Goal: Transaction & Acquisition: Purchase product/service

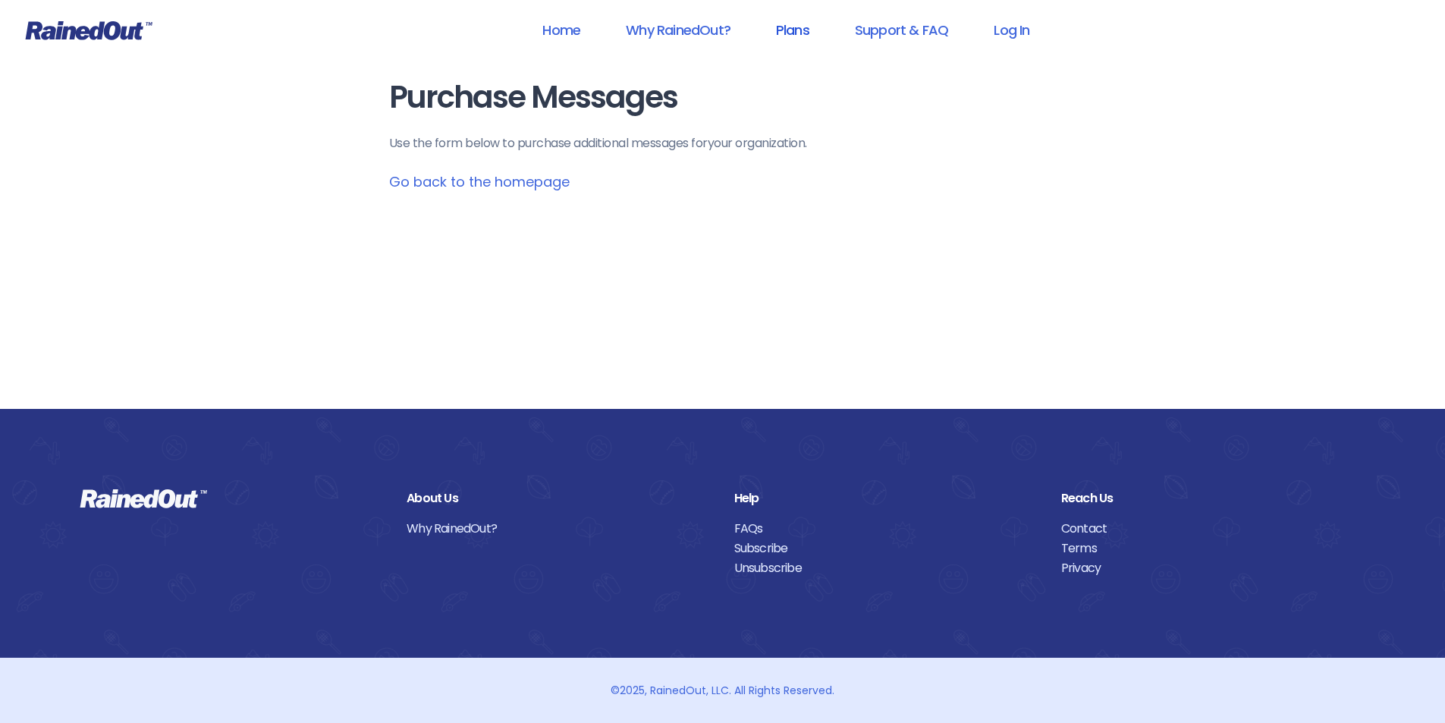
click at [800, 31] on link "Plans" at bounding box center [792, 30] width 73 height 34
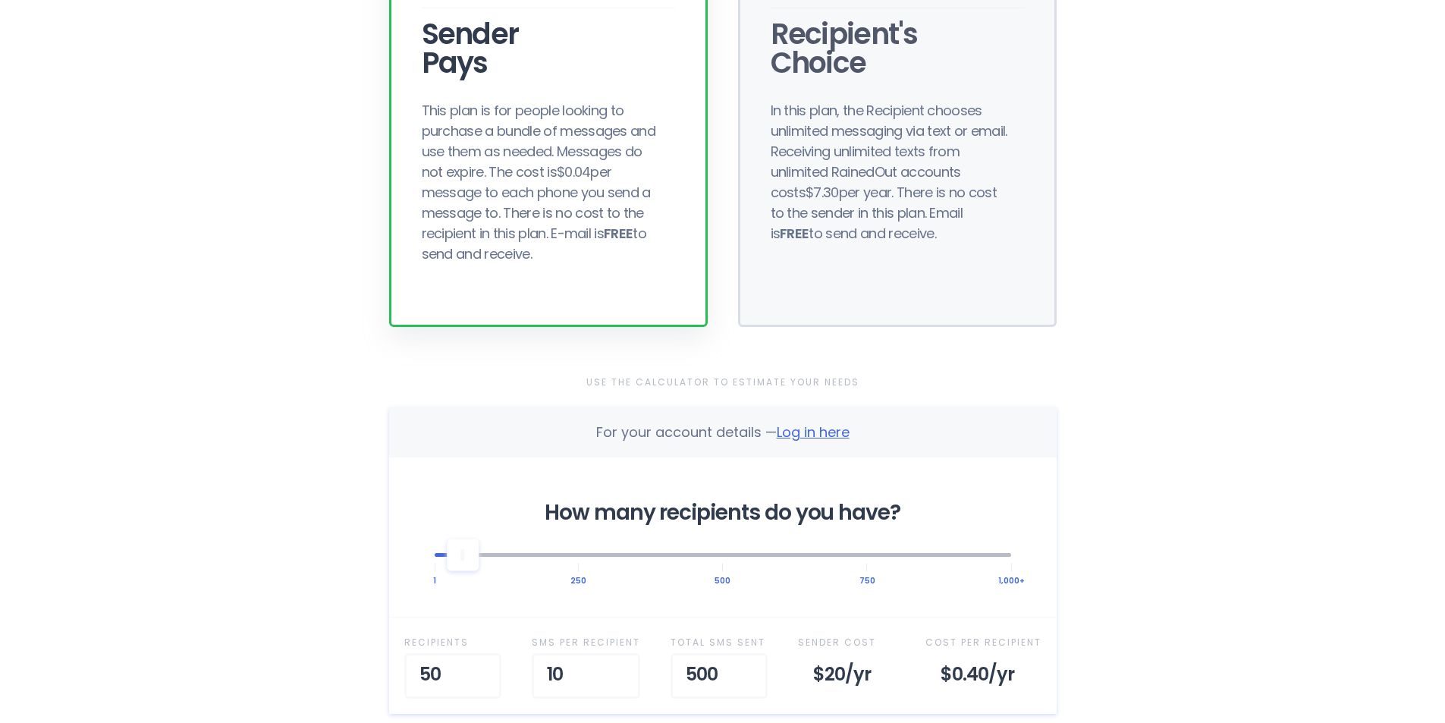
scroll to position [228, 0]
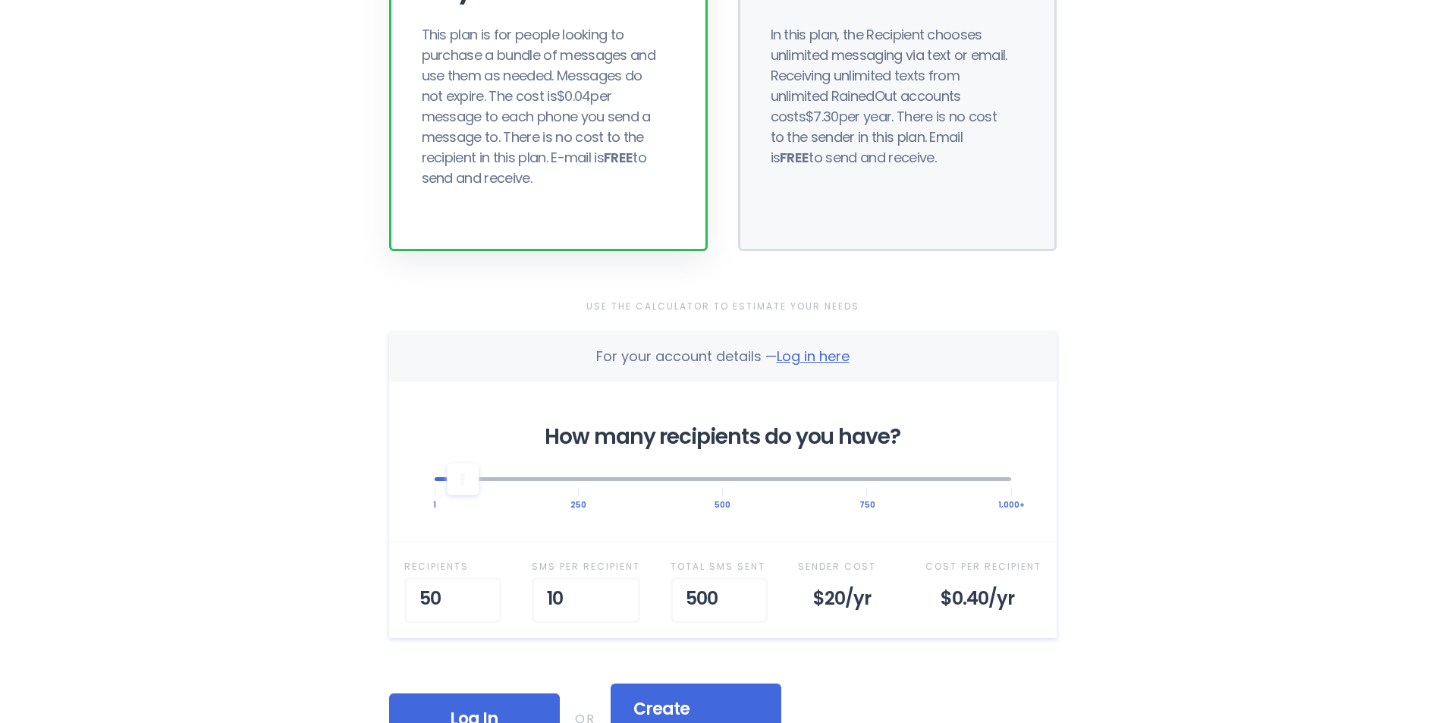
click at [576, 135] on div "This plan is for people looking to purchase a bundle of messages and use them a…" at bounding box center [543, 106] width 243 height 164
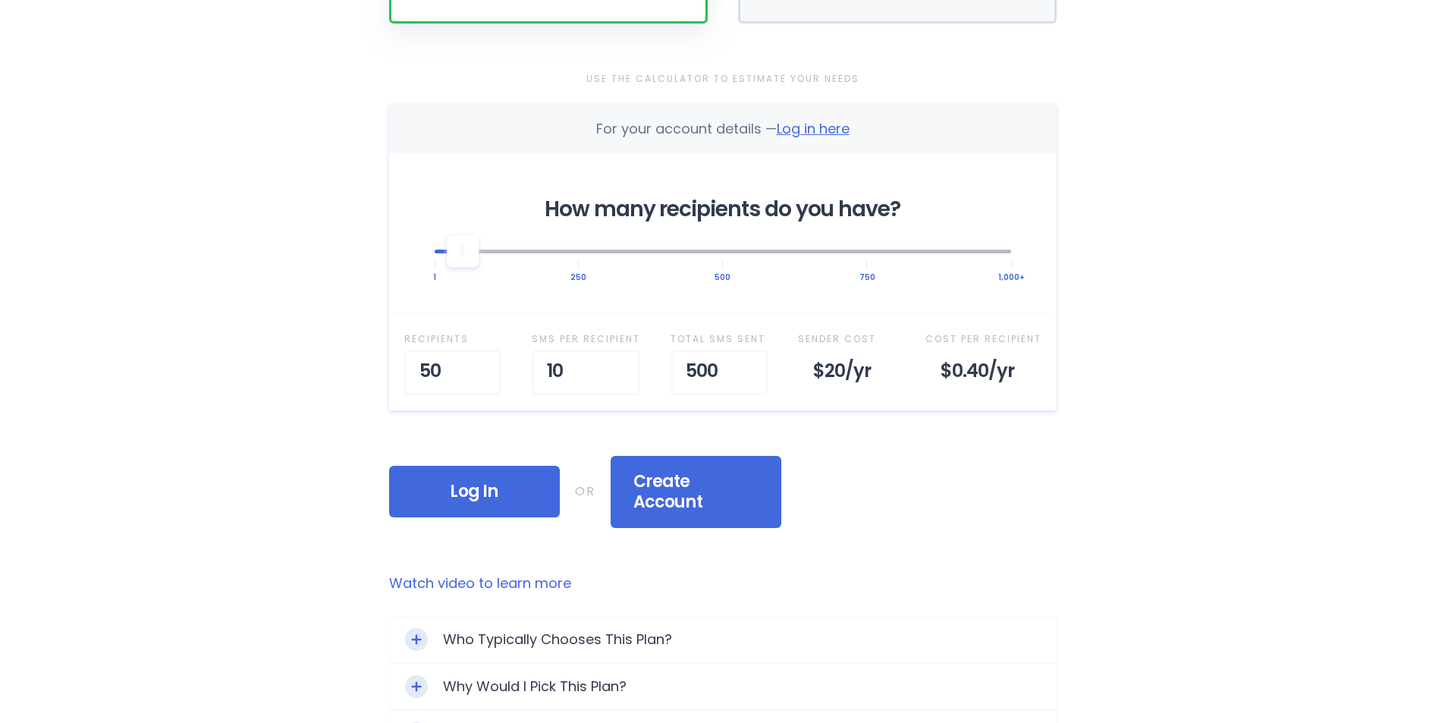
scroll to position [531, 0]
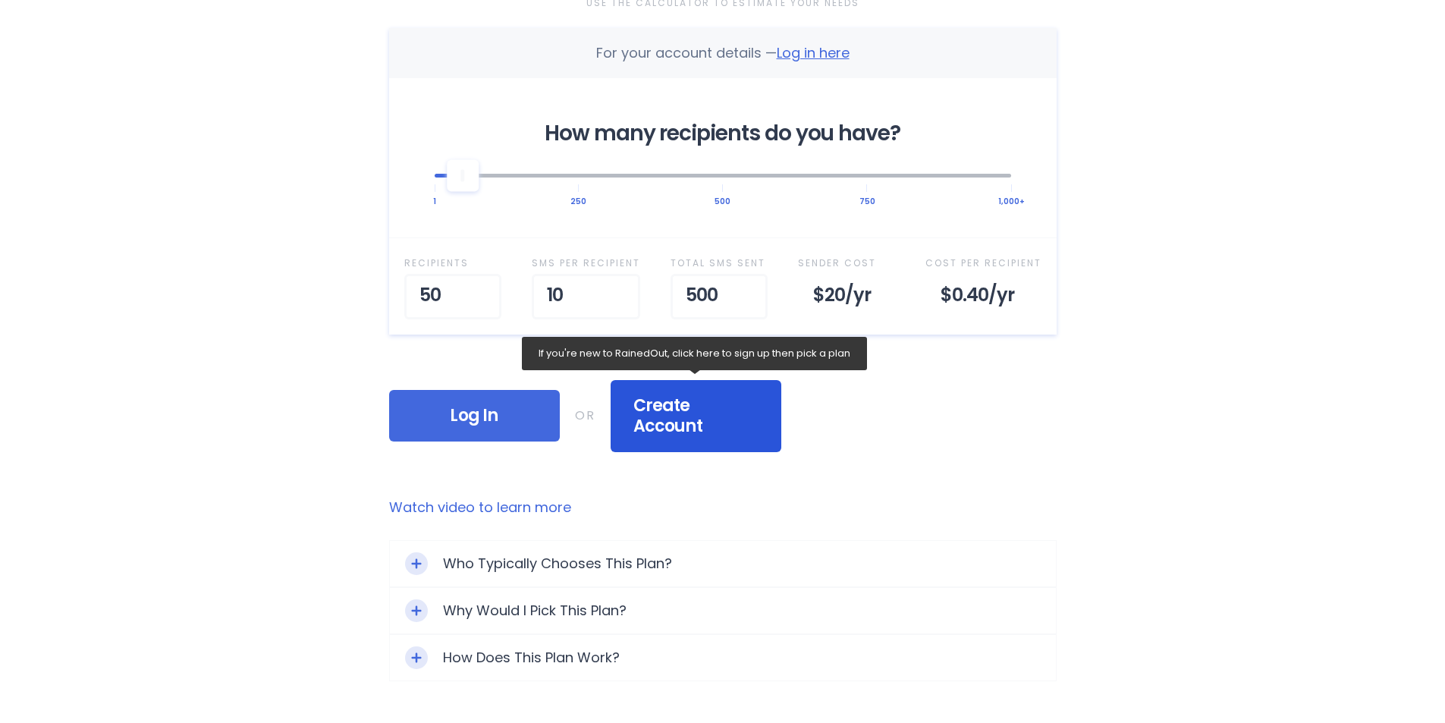
click at [669, 419] on div "Create Account" at bounding box center [696, 416] width 171 height 72
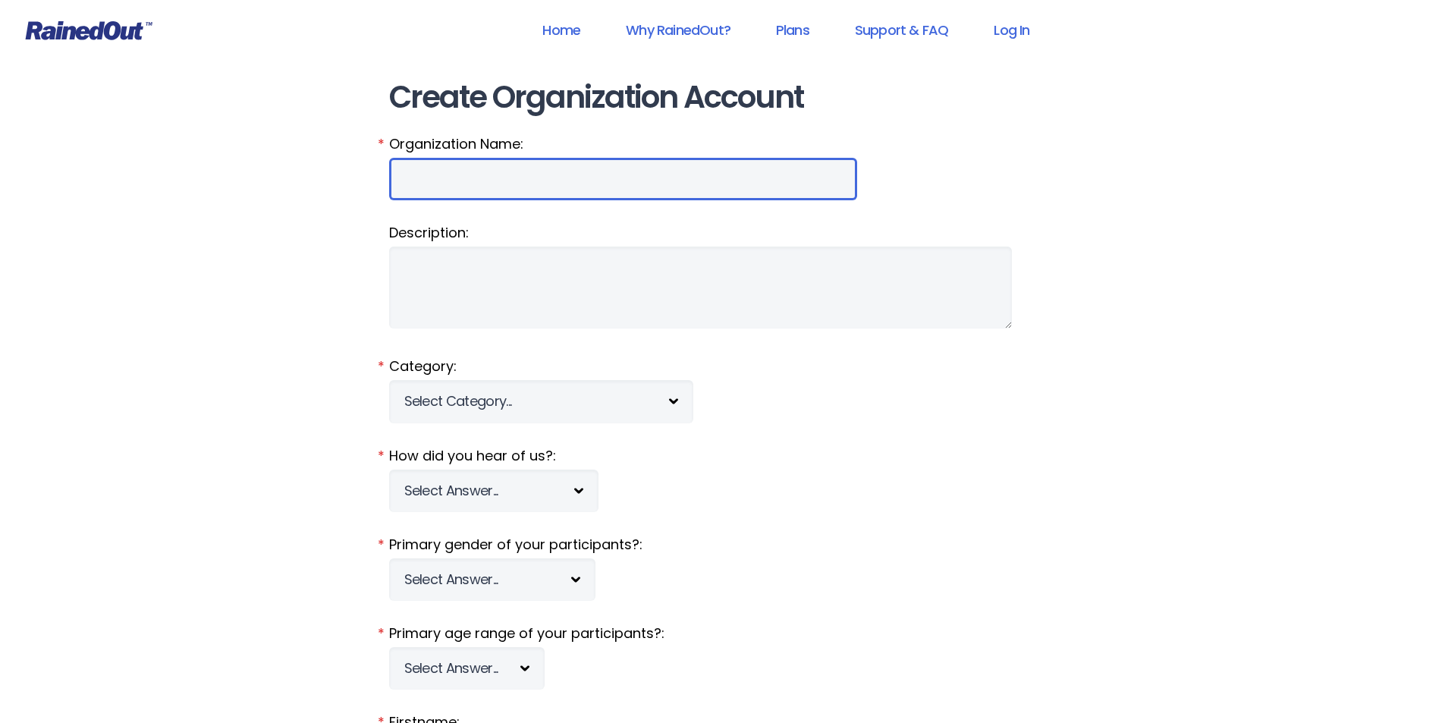
click at [486, 179] on input "Organization Name:" at bounding box center [623, 179] width 468 height 42
type input "The Hill BMX"
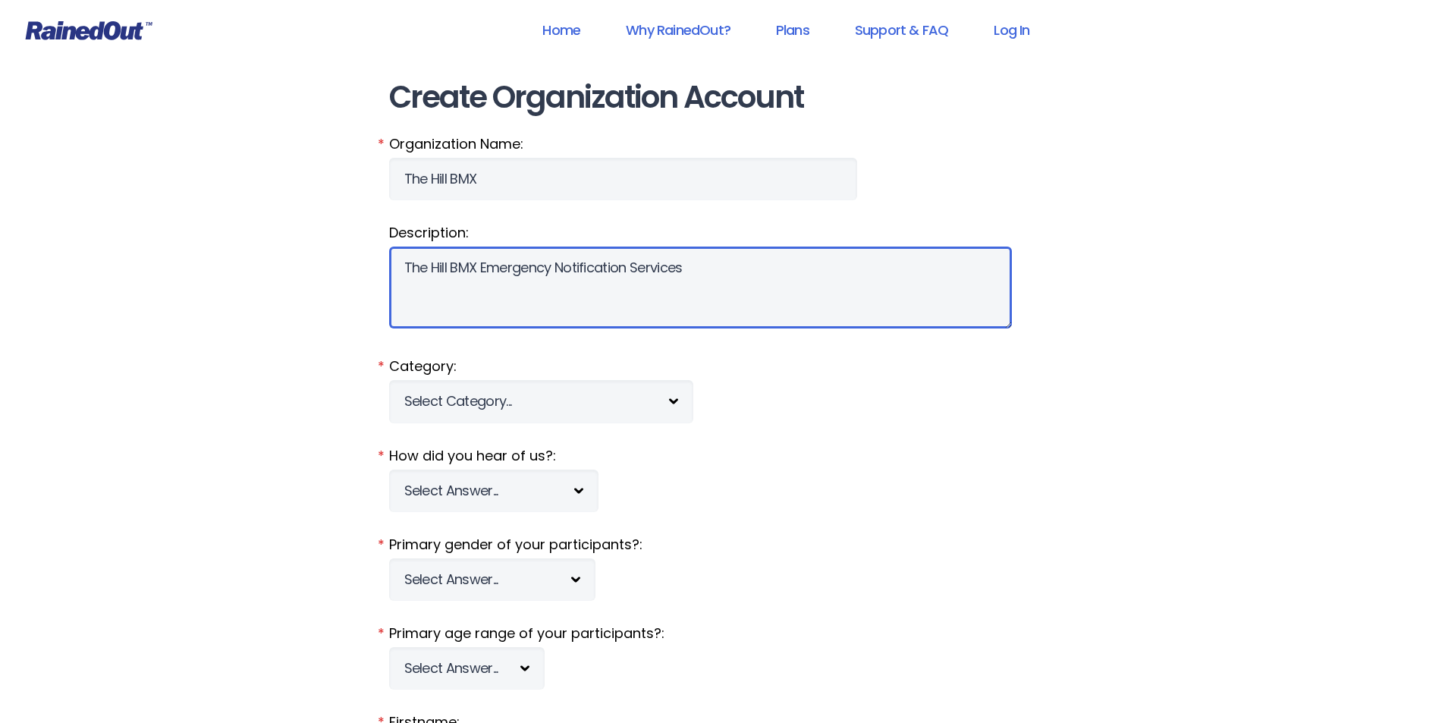
type textarea "The Hill BMX Emergency Notification Services"
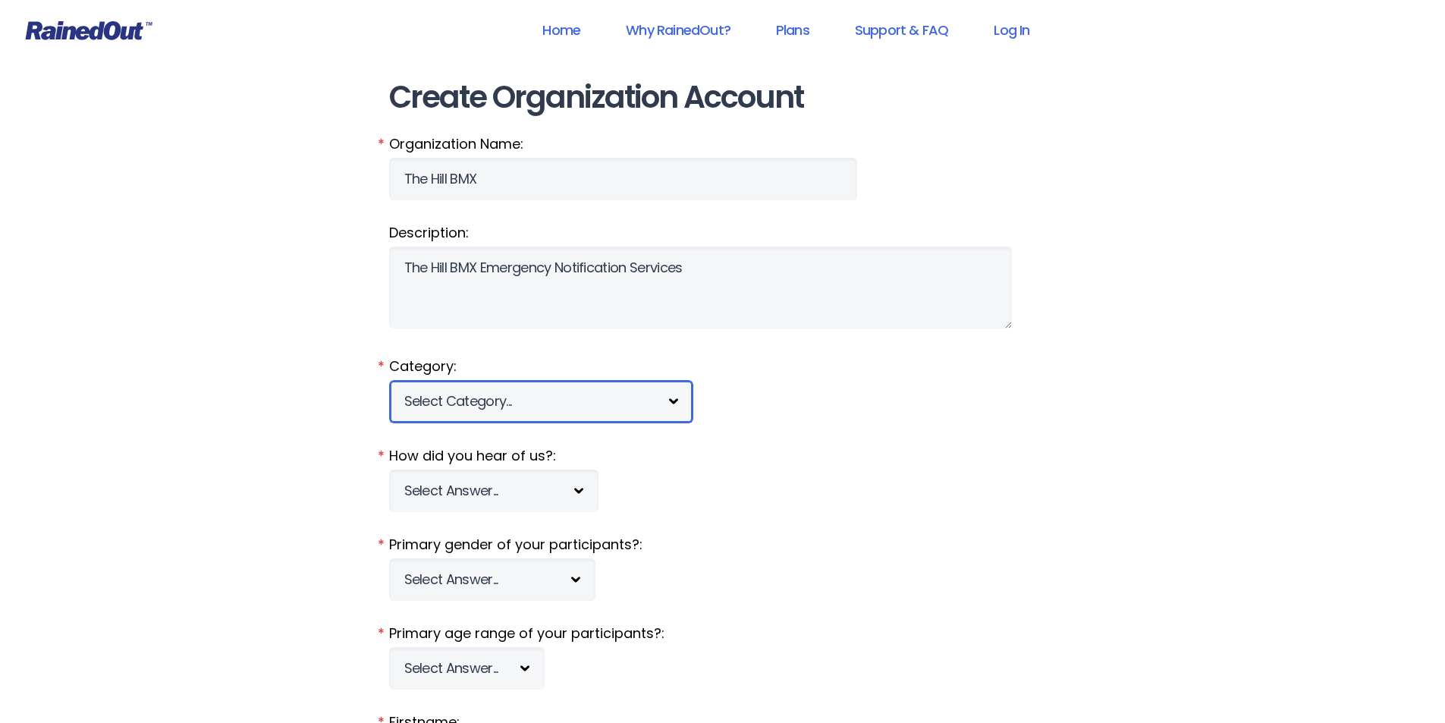
click at [631, 393] on select "Select Category... 5K Walk/Run Aerobics/Fitness ABCA AYF NSCAA Performance Moto…" at bounding box center [541, 401] width 304 height 42
click at [534, 404] on select "Select Category... 5K Walk/Run Aerobics/Fitness ABCA AYF NSCAA Performance Moto…" at bounding box center [541, 401] width 304 height 42
select select "64"
click at [389, 380] on select "Select Category... 5K Walk/Run Aerobics/Fitness ABCA AYF NSCAA Performance Moto…" at bounding box center [541, 401] width 304 height 42
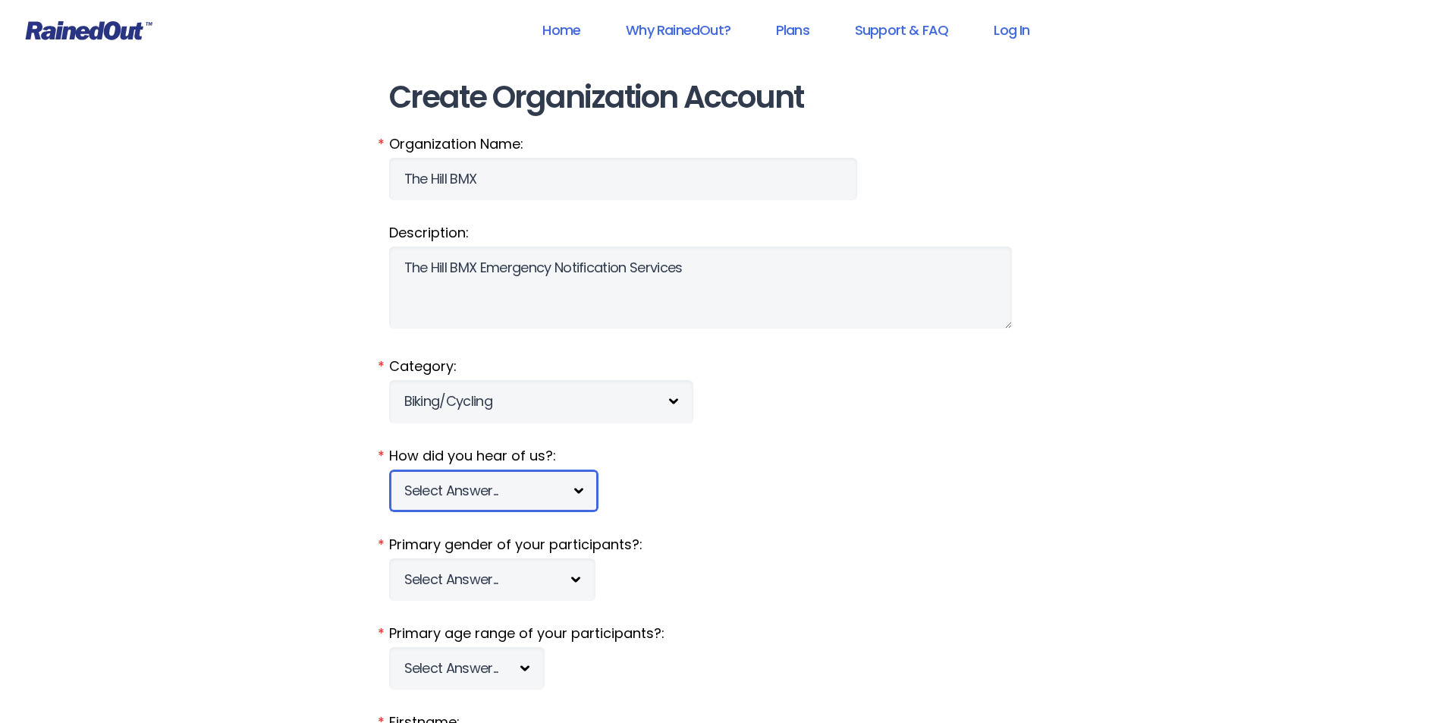
click at [559, 495] on select "Select Answer... Tournament Facebook/Social Media Referral Web Search Other" at bounding box center [493, 491] width 209 height 42
click at [389, 470] on select "Select Answer... Tournament Facebook/Social Media Referral Web Search Other" at bounding box center [493, 491] width 209 height 42
click at [556, 501] on select "Select Answer... Tournament Facebook/Social Media Referral Web Search Other" at bounding box center [493, 491] width 209 height 42
select select "5"
click at [389, 470] on select "Select Answer... Tournament Facebook/Social Media Referral Web Search Other" at bounding box center [493, 491] width 209 height 42
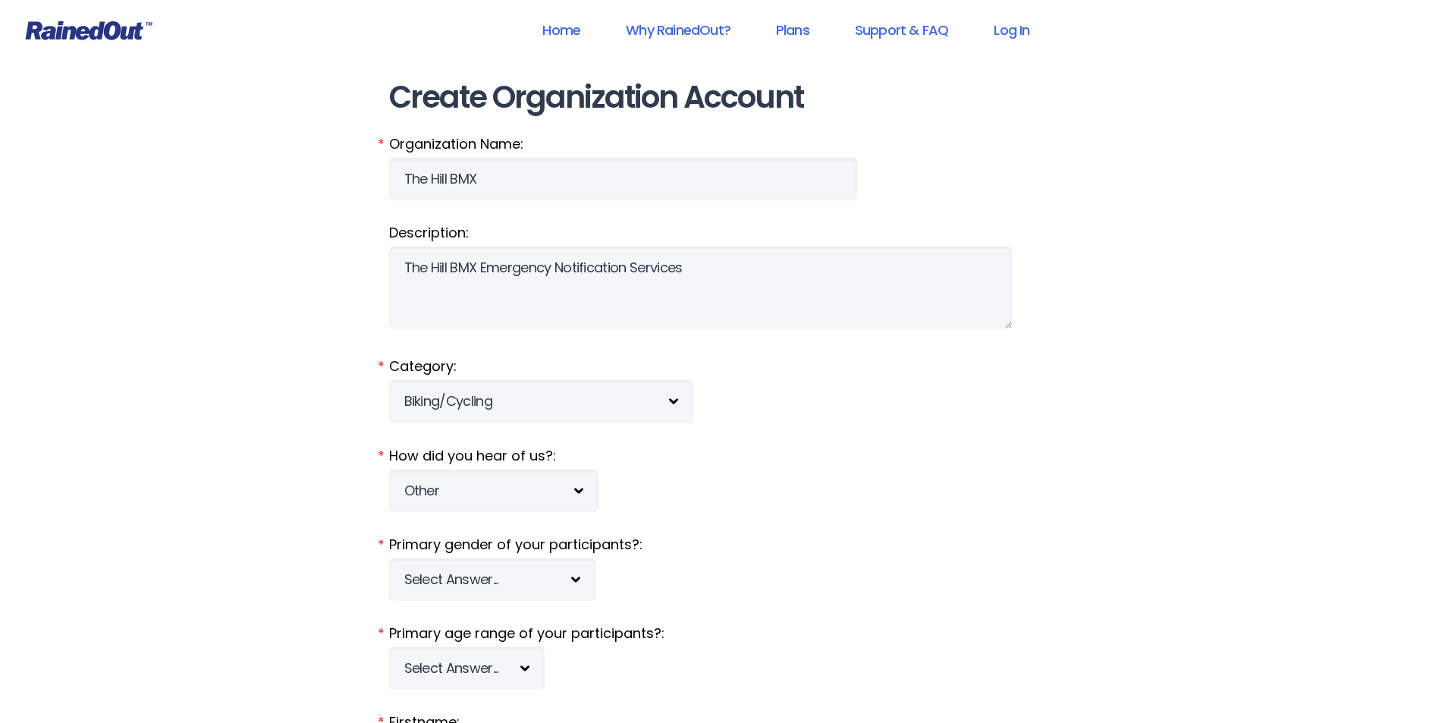
click at [821, 454] on label "How did you hear of us?:" at bounding box center [722, 456] width 667 height 20
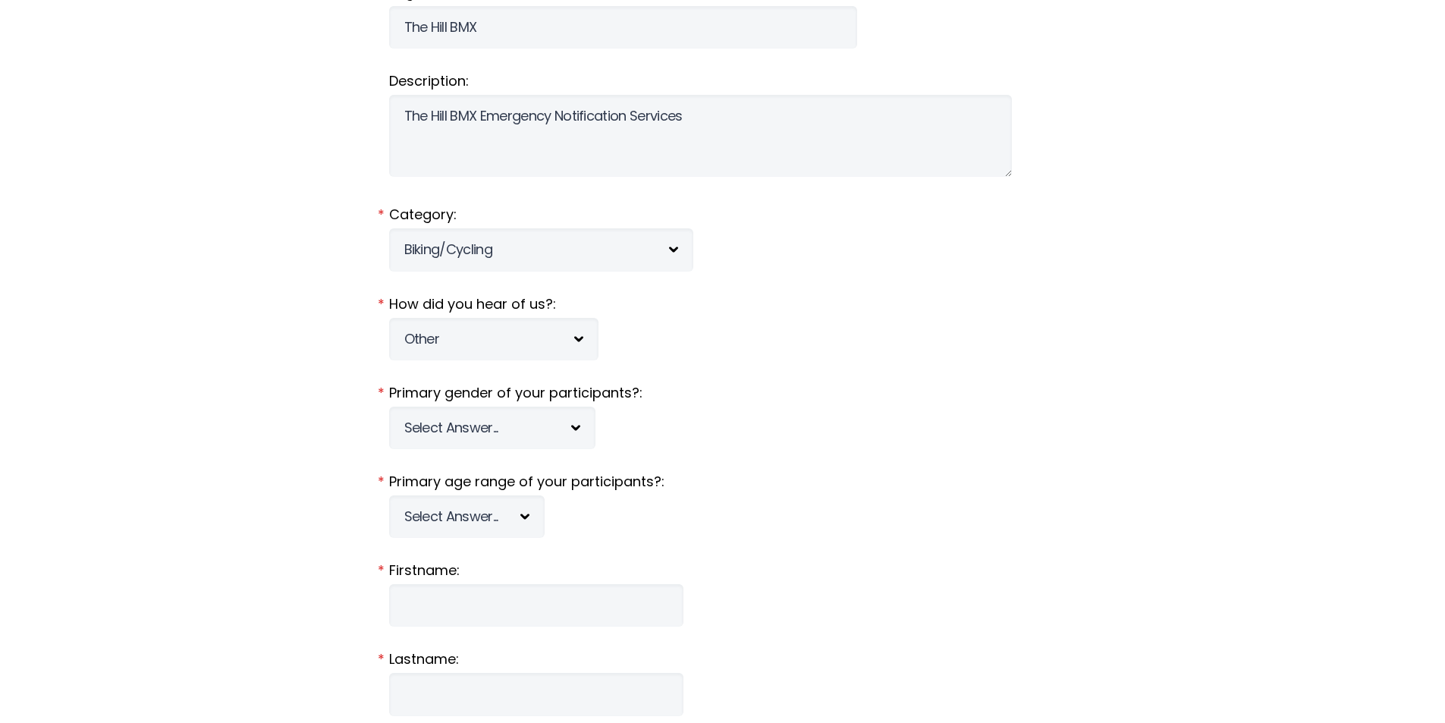
scroll to position [303, 0]
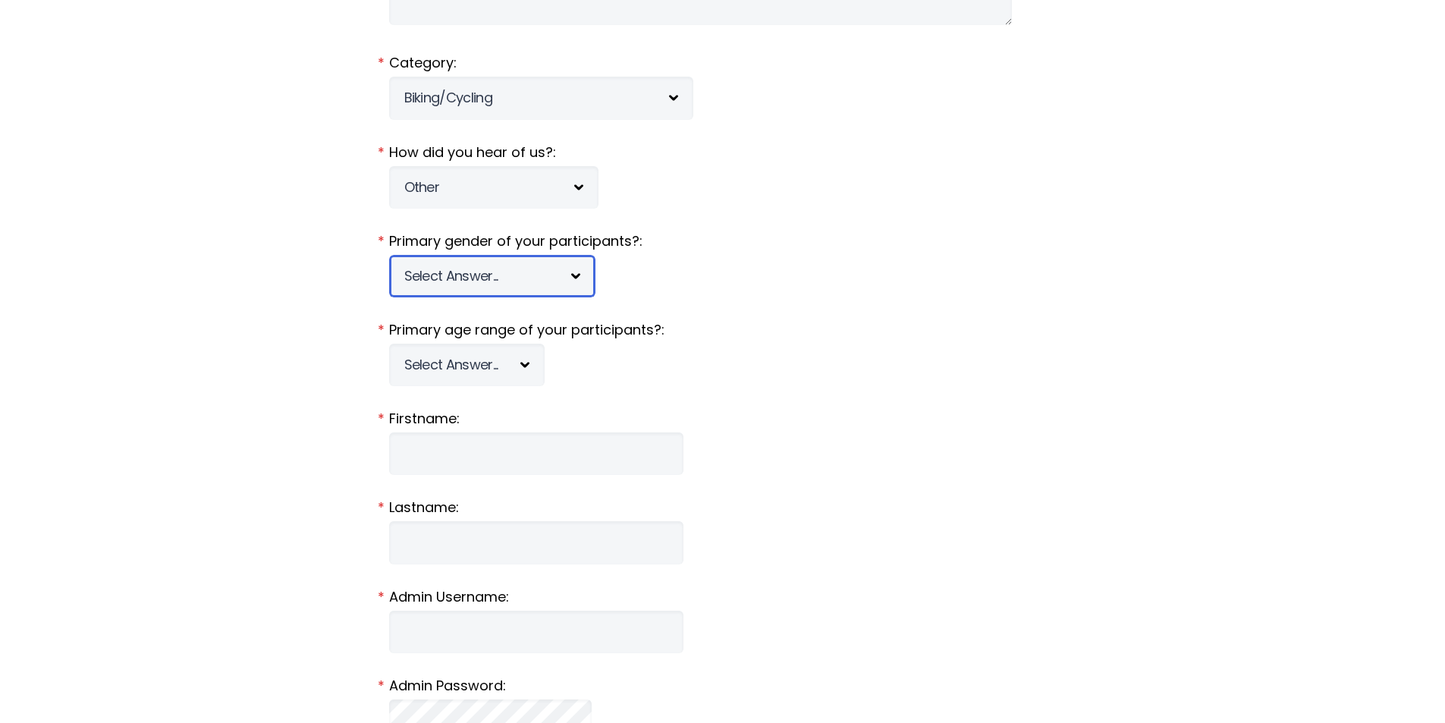
click at [523, 275] on select "Select Answer... Male Female Co-ed" at bounding box center [492, 276] width 206 height 42
click at [531, 269] on select "Select Answer... Male Female Co-ed" at bounding box center [492, 276] width 206 height 42
select select "c"
click at [389, 255] on select "Select Answer... Male Female Co-ed" at bounding box center [492, 276] width 206 height 42
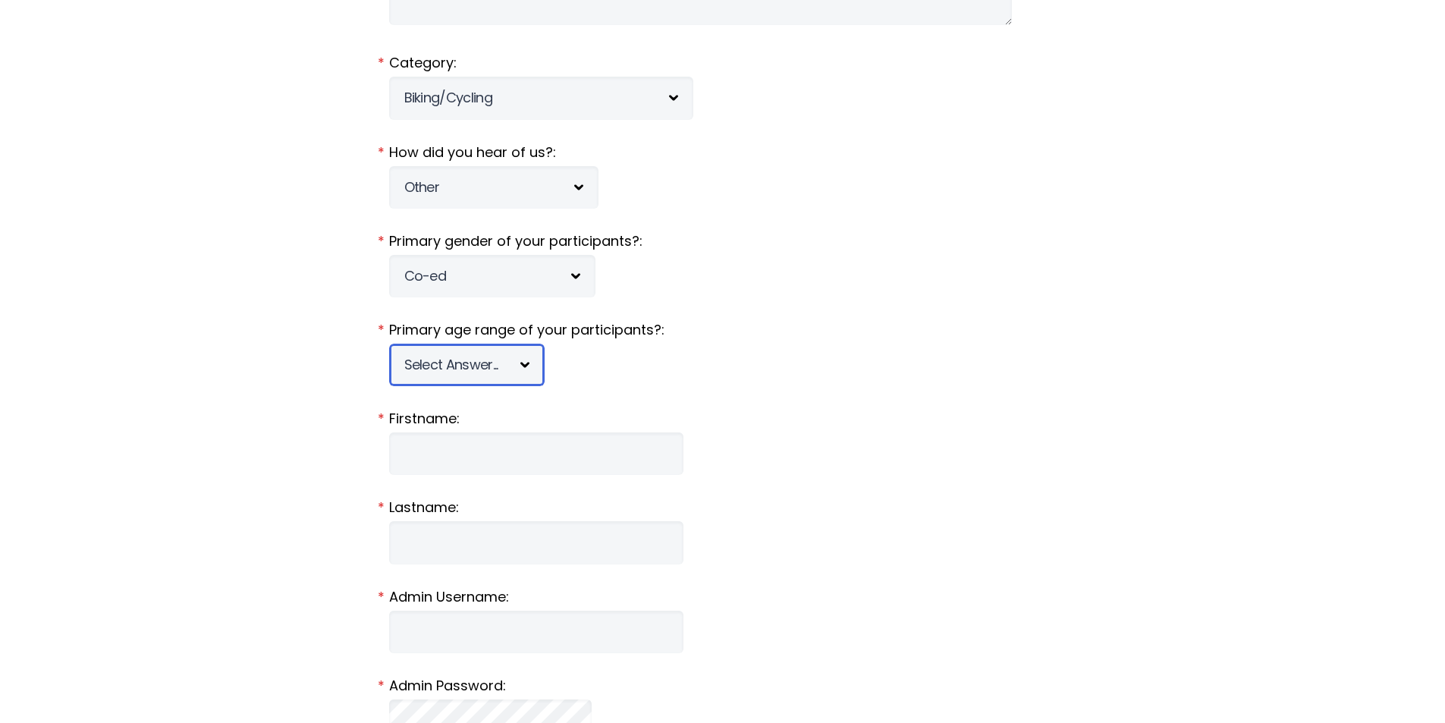
click at [510, 364] on select "Select Answer... Under 5 6-7 8-9 10-11 12-13 14-15 16-17 18-20 21+ Mixed" at bounding box center [466, 365] width 155 height 42
select select "mixed"
click at [389, 344] on select "Select Answer... Under 5 6-7 8-9 10-11 12-13 14-15 16-17 18-20 21+ Mixed" at bounding box center [466, 365] width 155 height 42
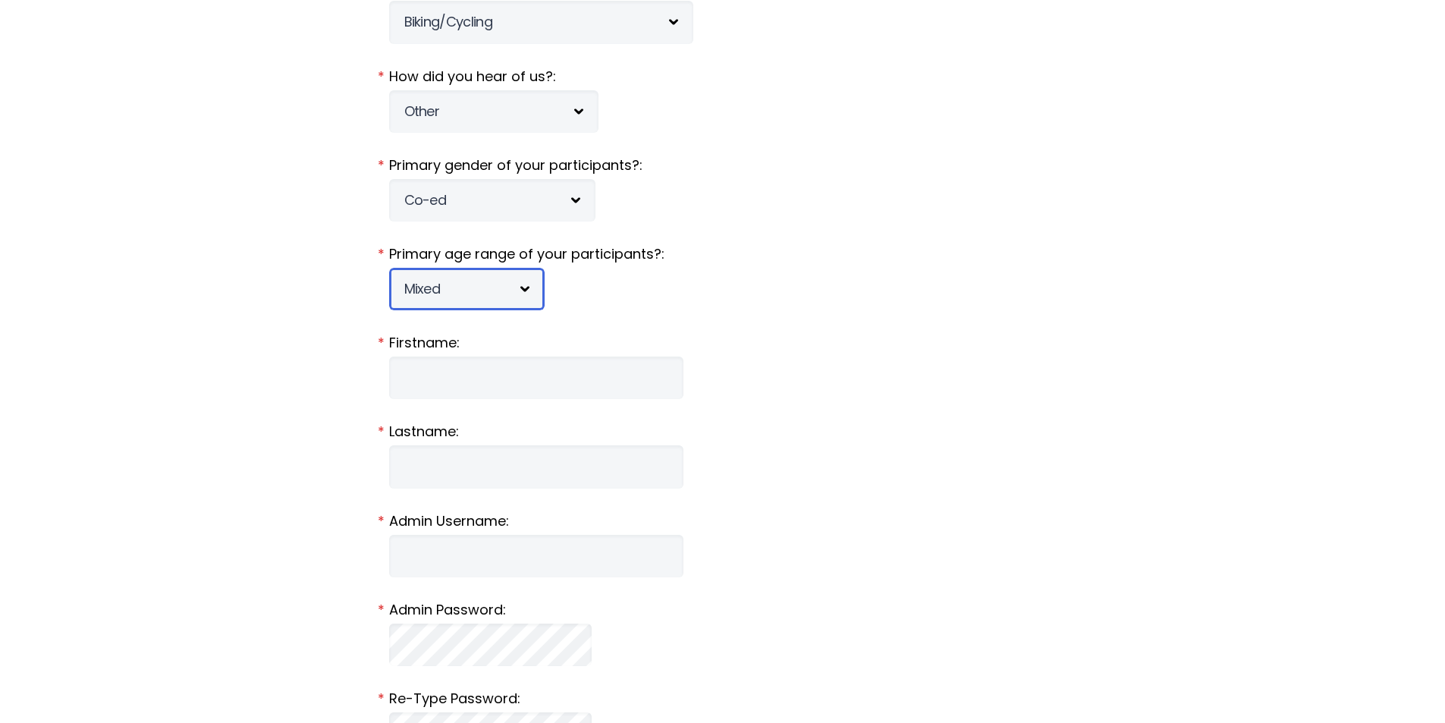
scroll to position [455, 0]
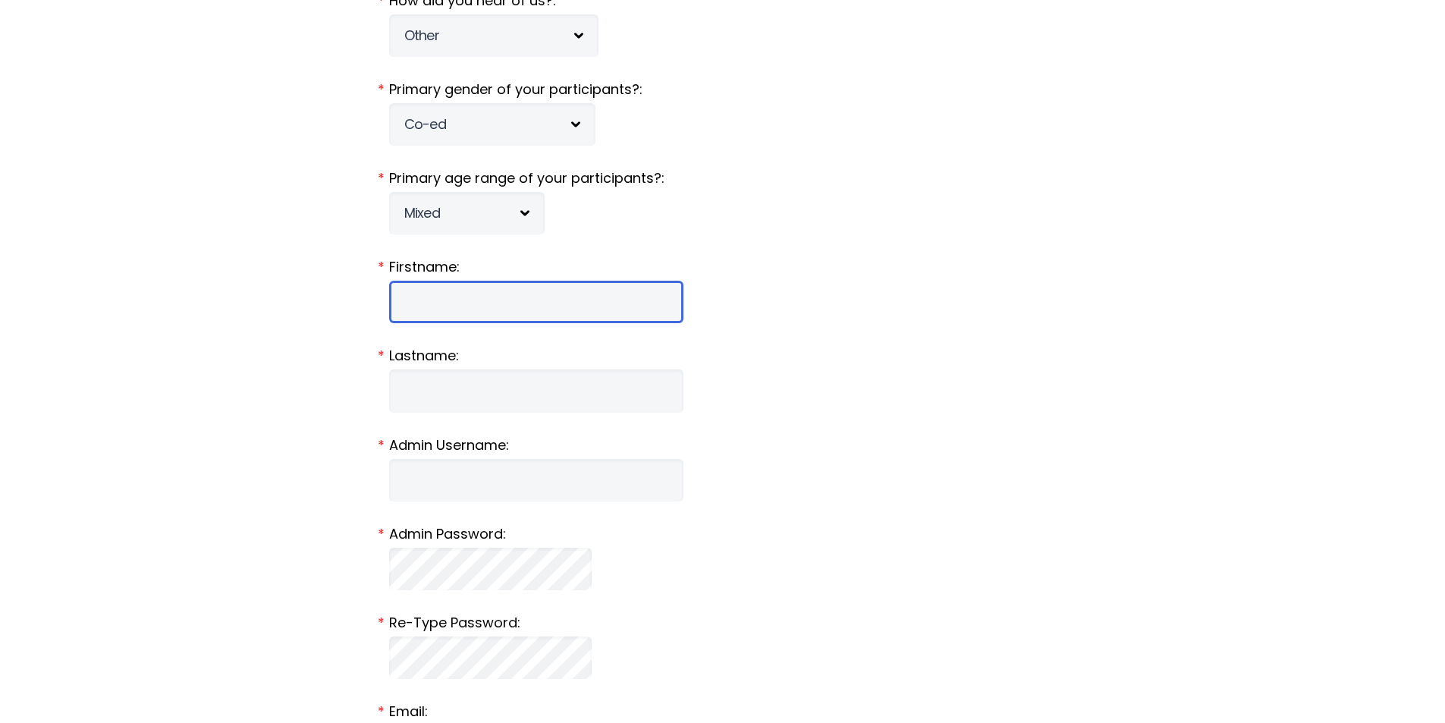
click at [455, 297] on input "Firstname:" at bounding box center [536, 302] width 294 height 42
type input "JoAnne"
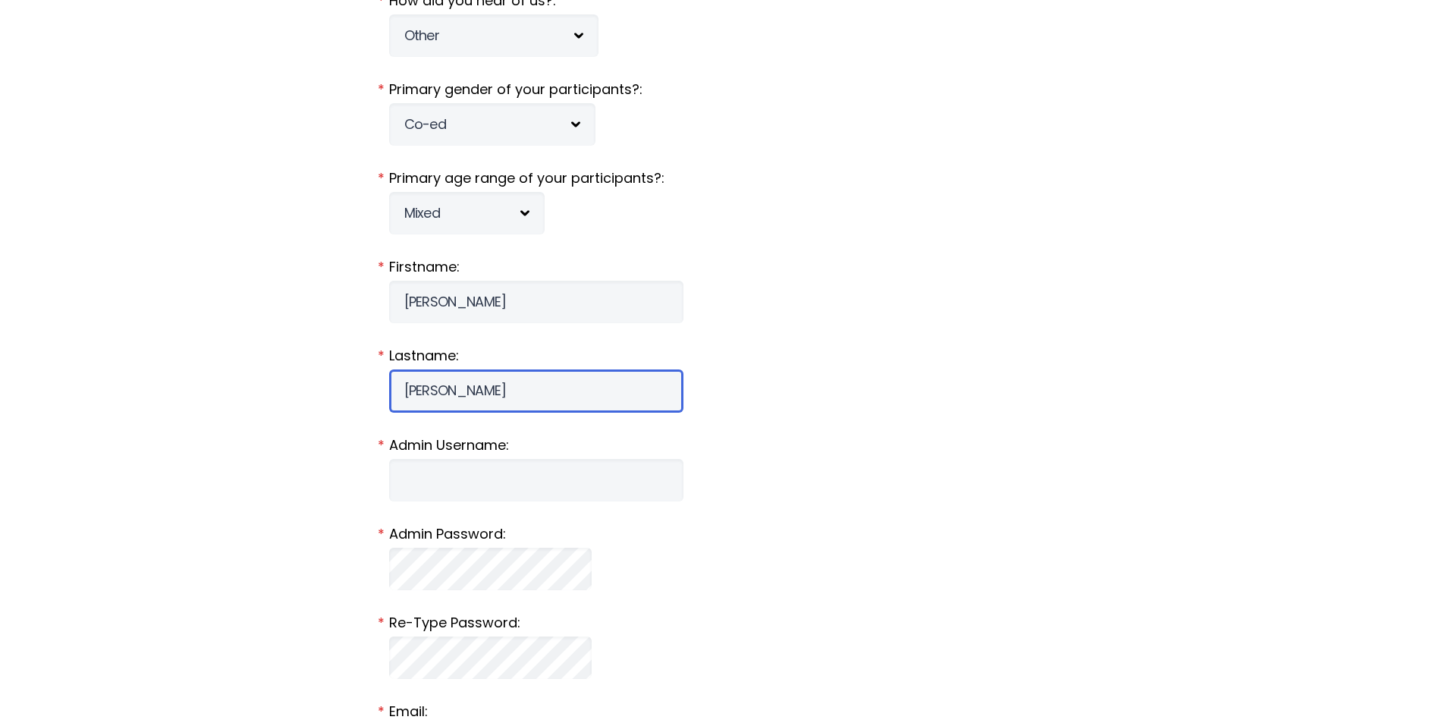
type input "Mulvihill"
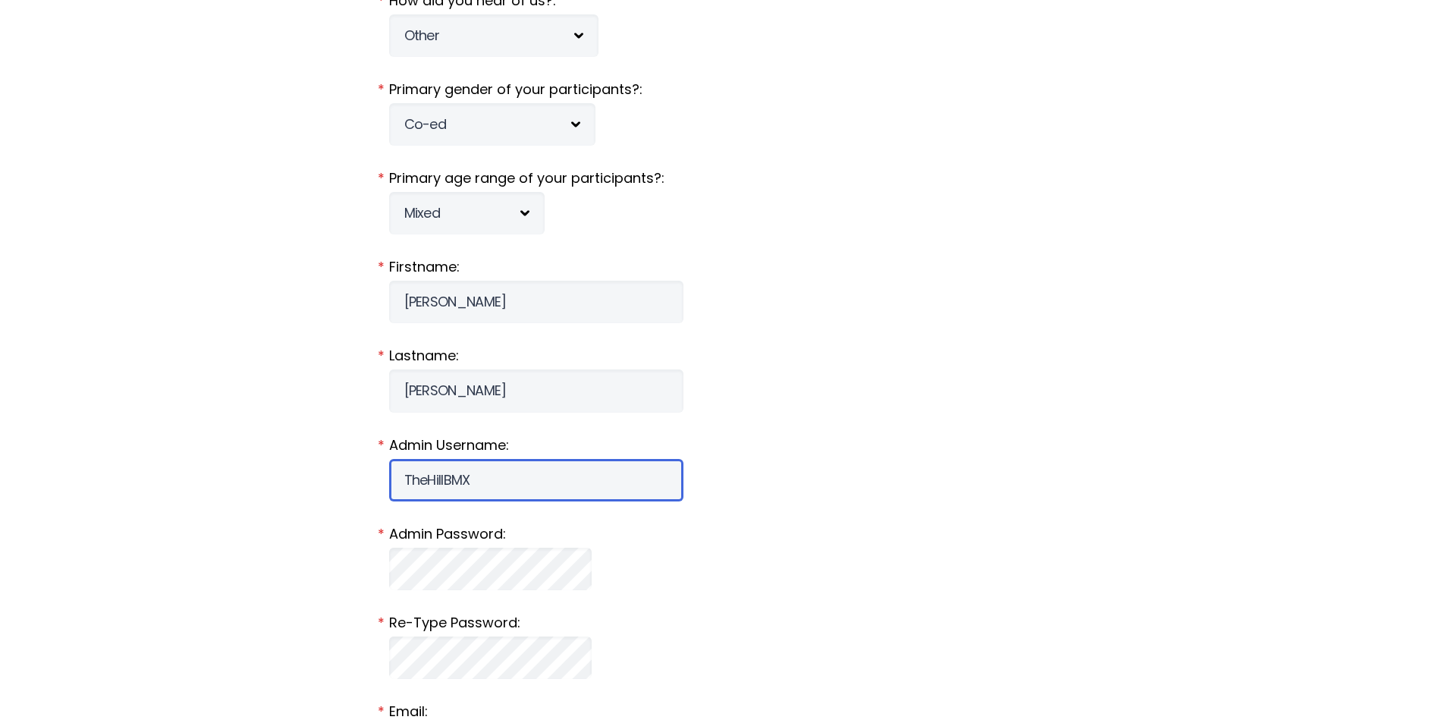
type input "TheHillBMX"
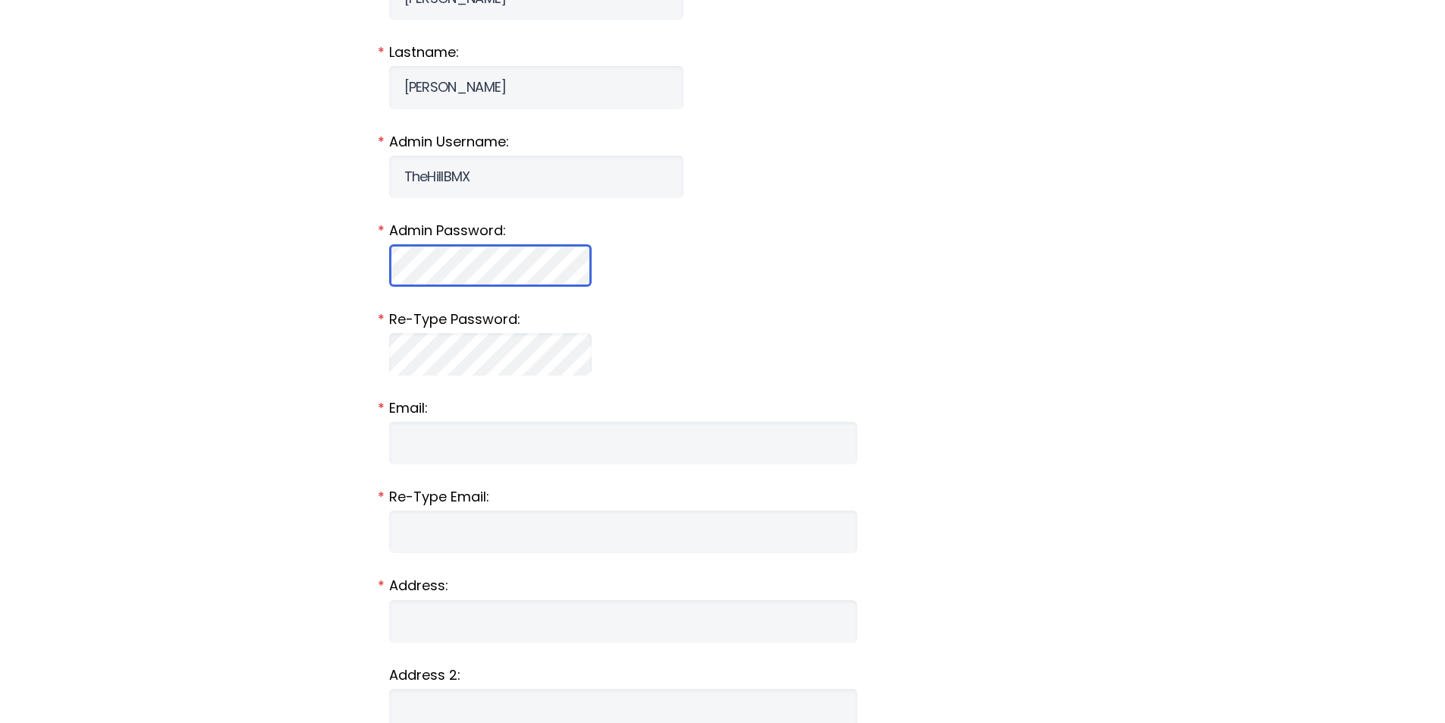
scroll to position [683, 0]
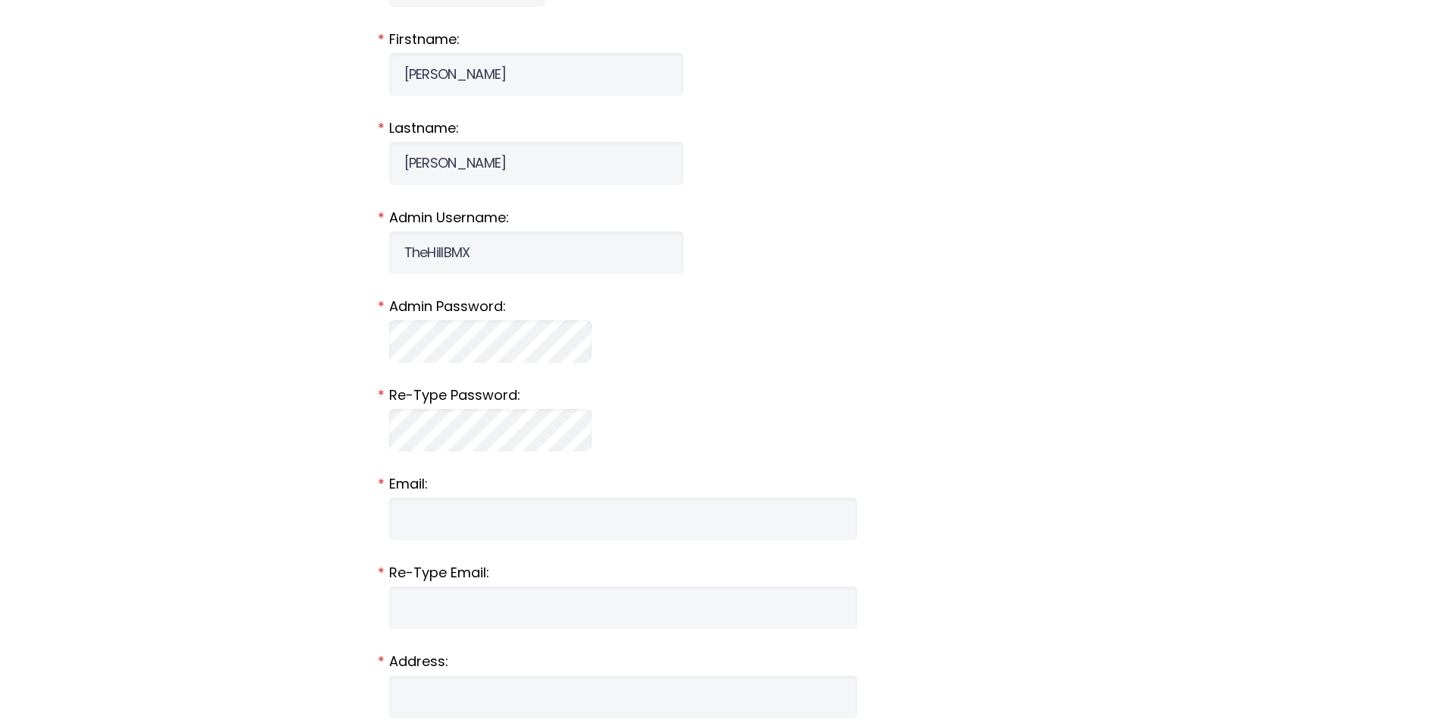
click at [492, 405] on fieldset "Re-Type Password: *" at bounding box center [722, 418] width 667 height 66
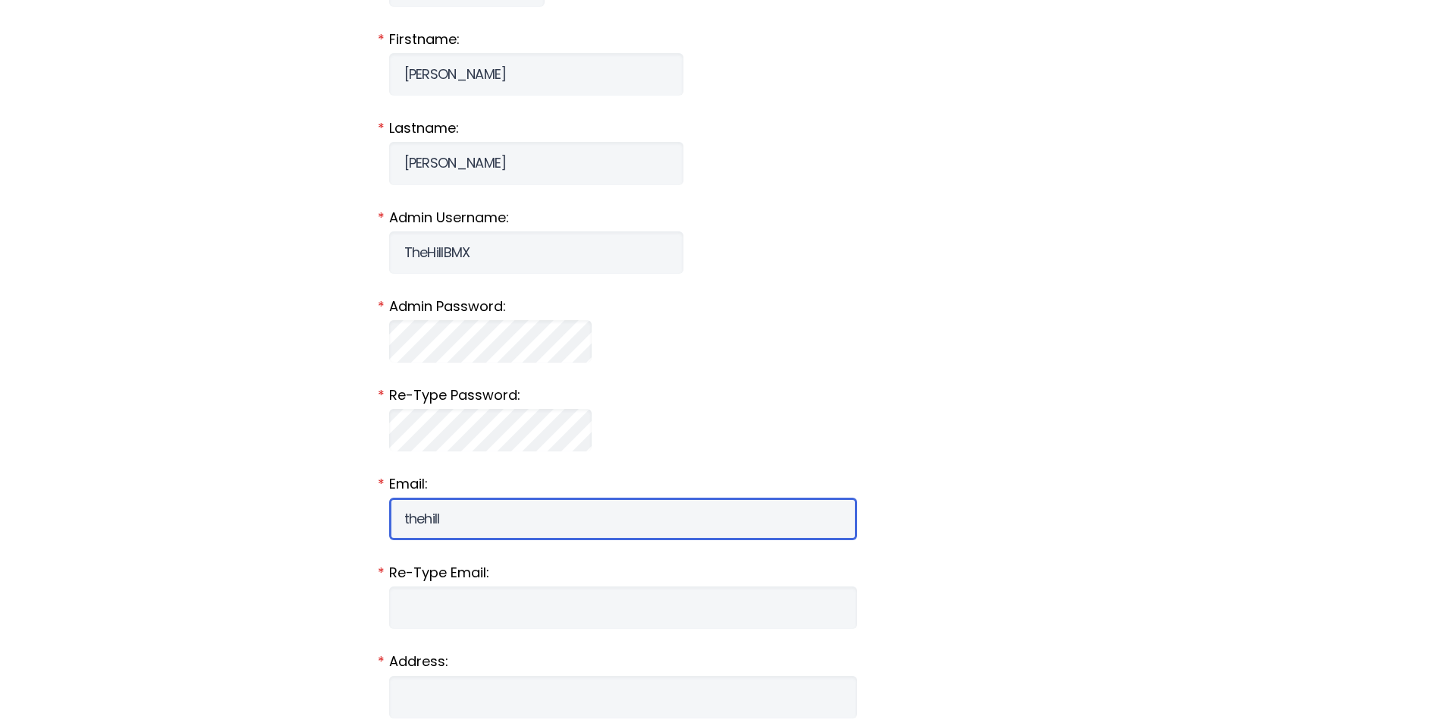
type input "thehillbmx@comcast.net"
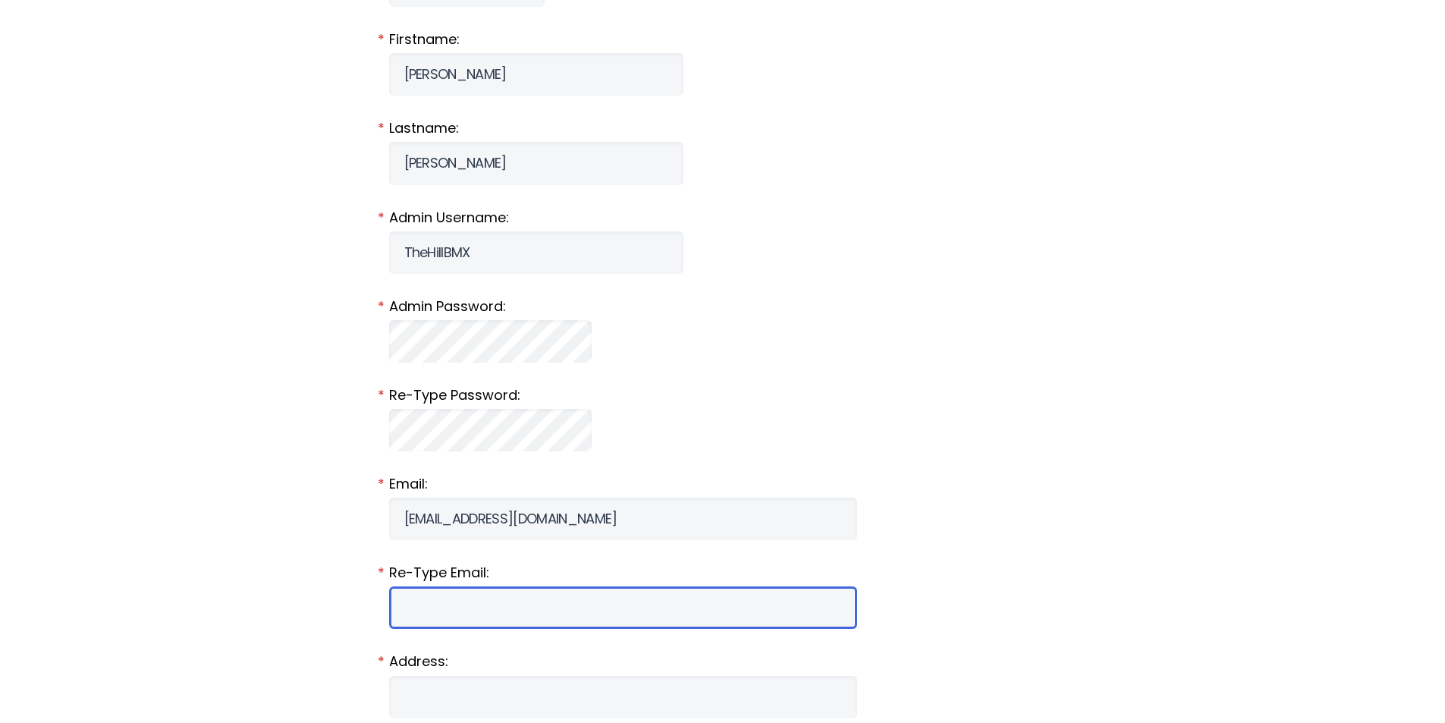
click at [468, 611] on input "Email:" at bounding box center [623, 607] width 468 height 42
type input "thehillbmx@comcast.net"
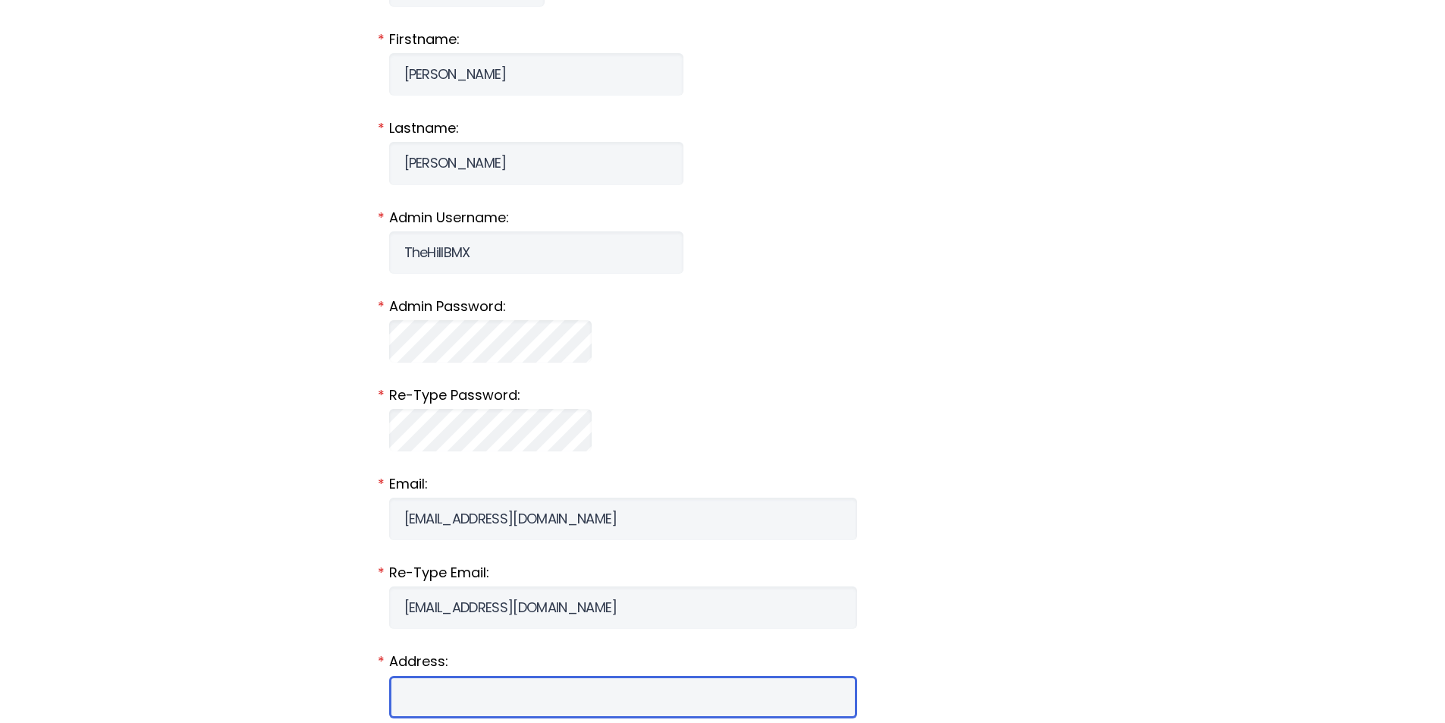
scroll to position [910, 0]
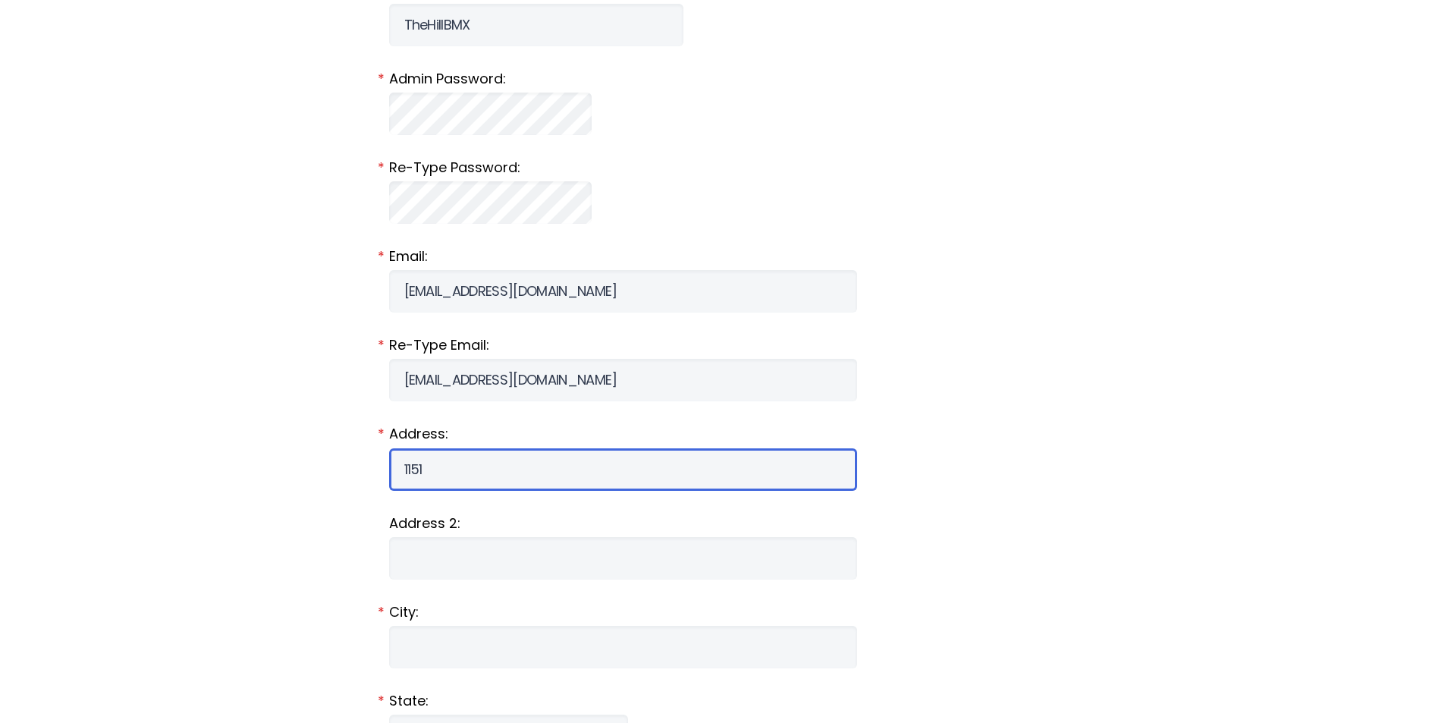
type input "1151 Stonegate Road"
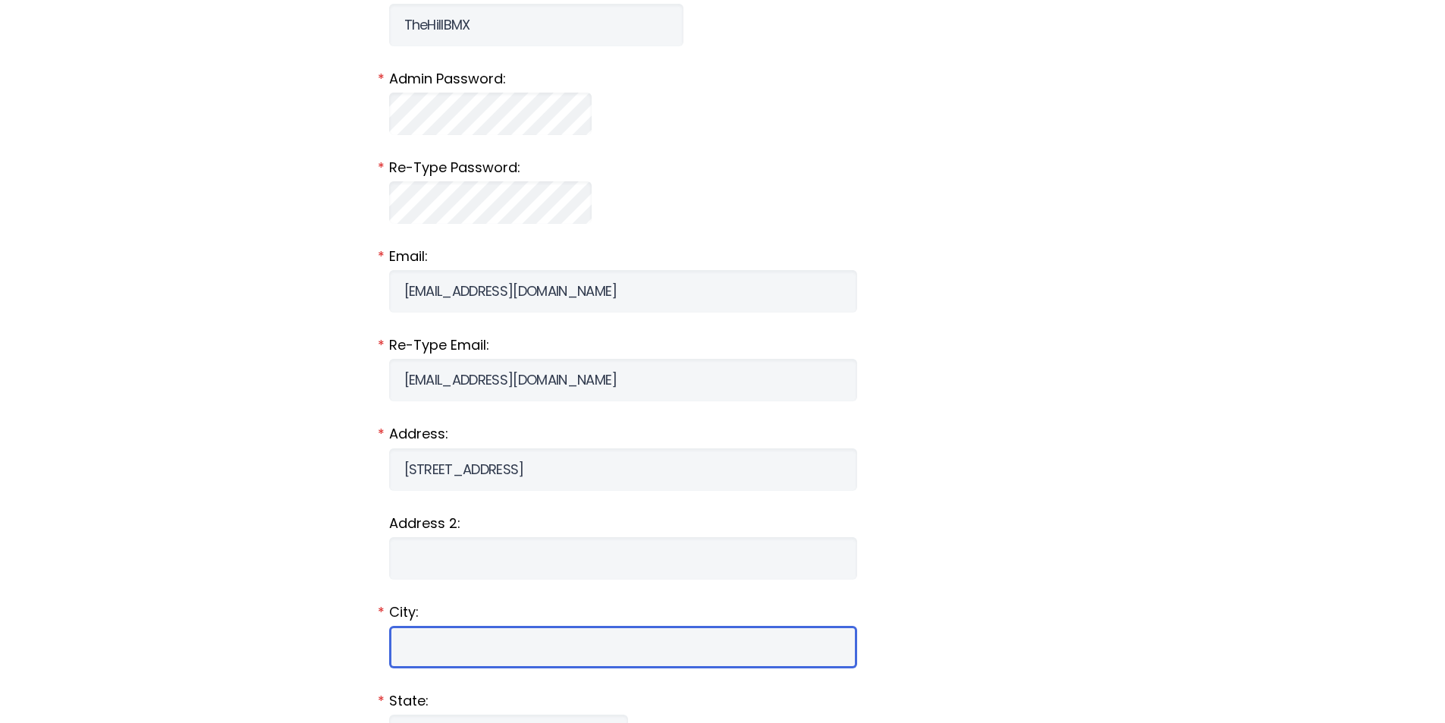
type input "Algonquin"
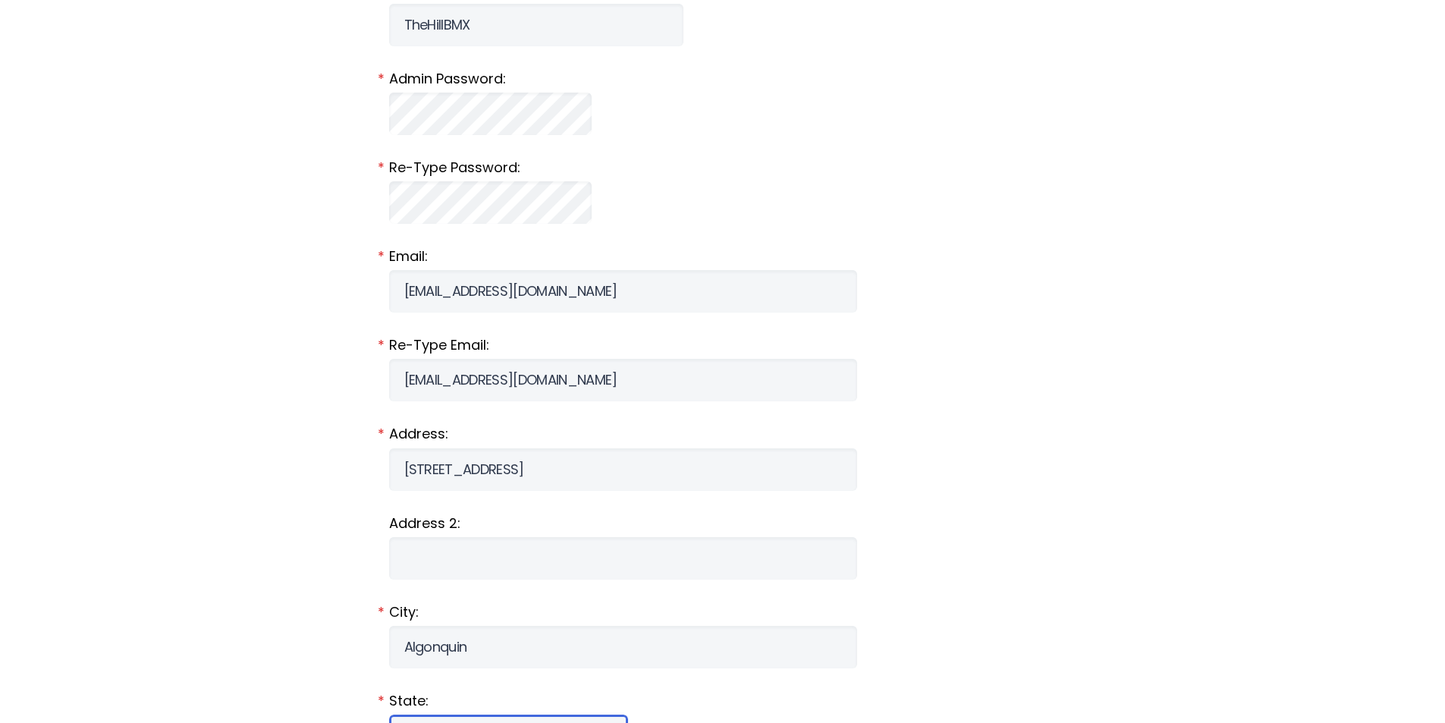
select select "IL"
type input "60102"
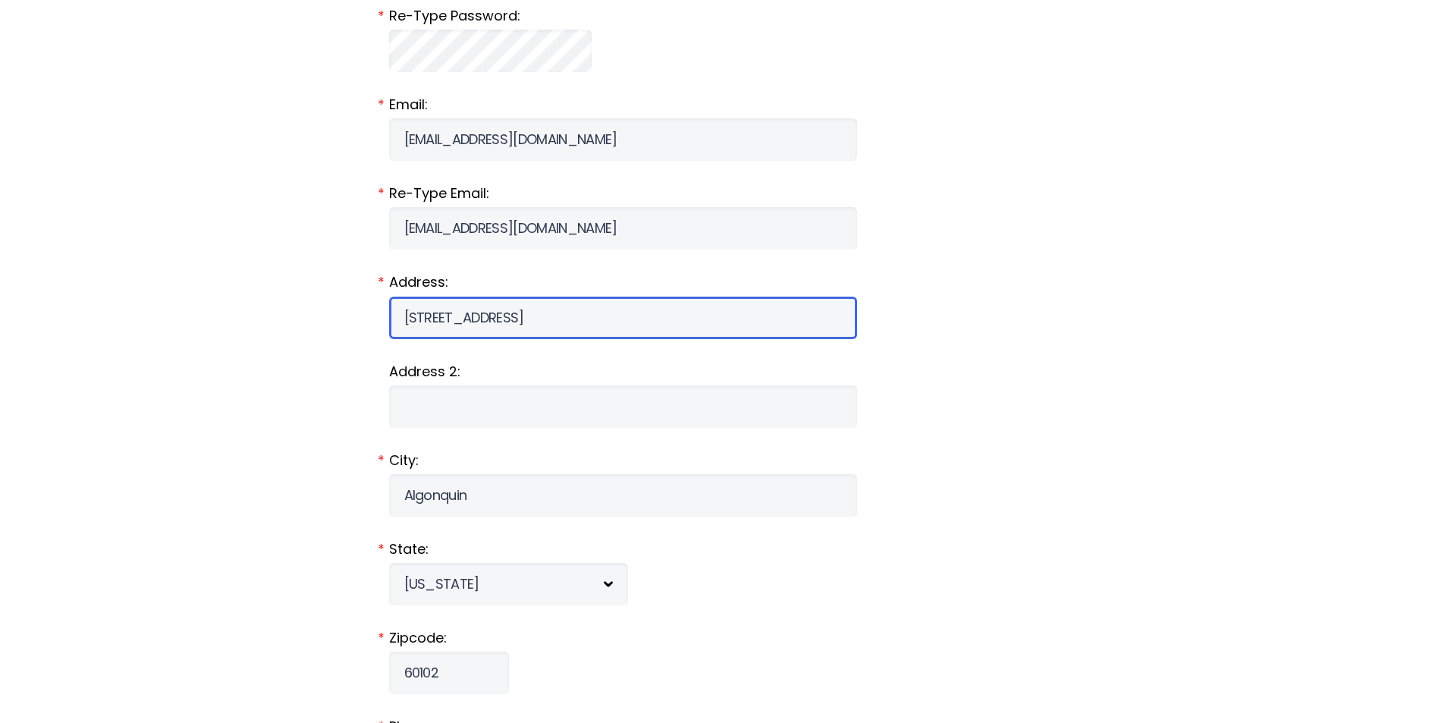
scroll to position [1289, 0]
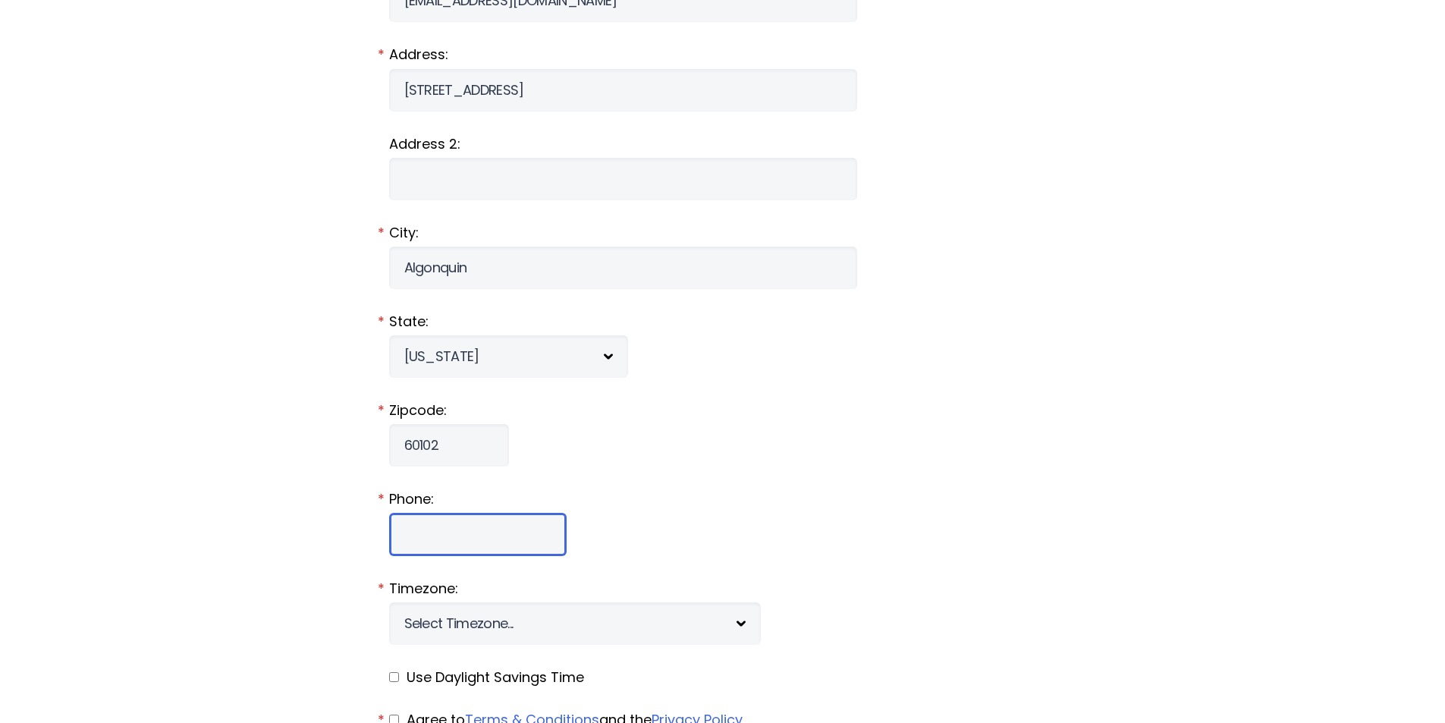
click at [463, 542] on input "Phone:" at bounding box center [477, 534] width 177 height 42
type input "224-281-2287"
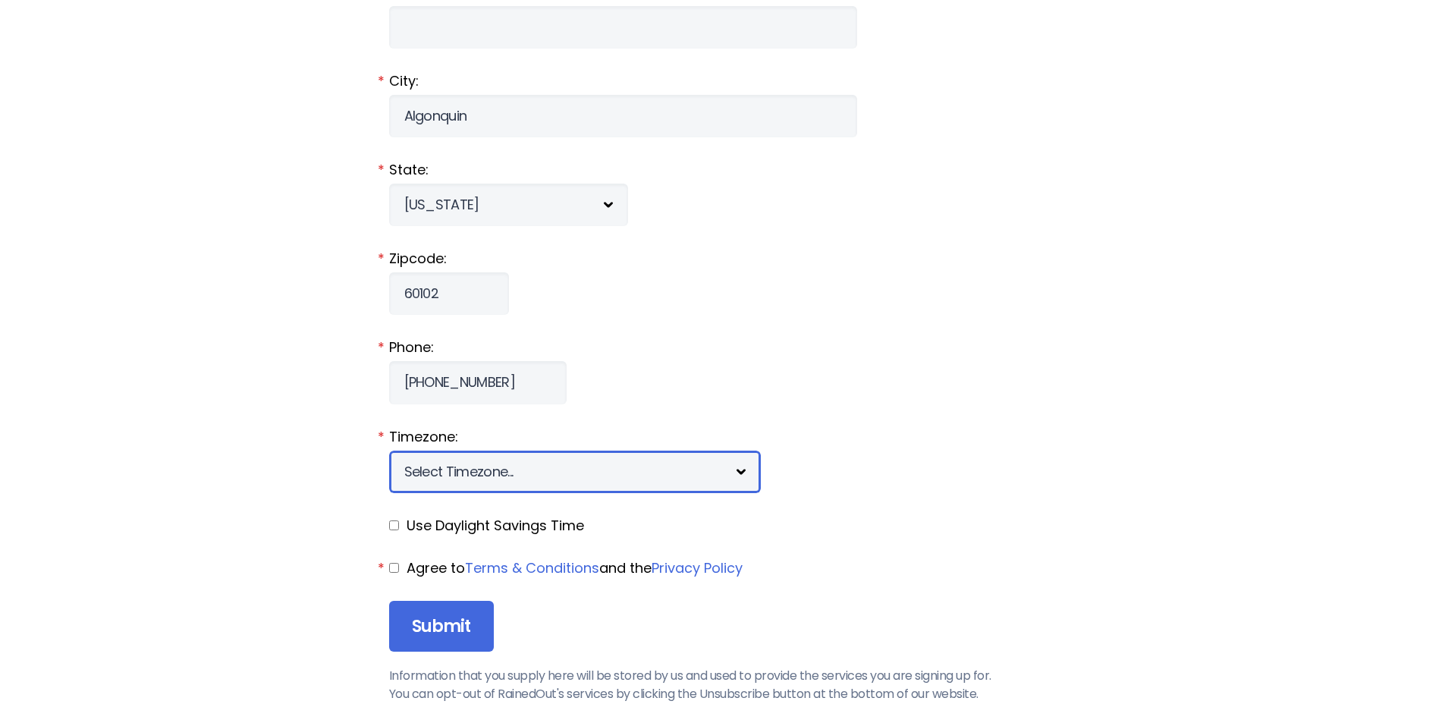
scroll to position [1517, 0]
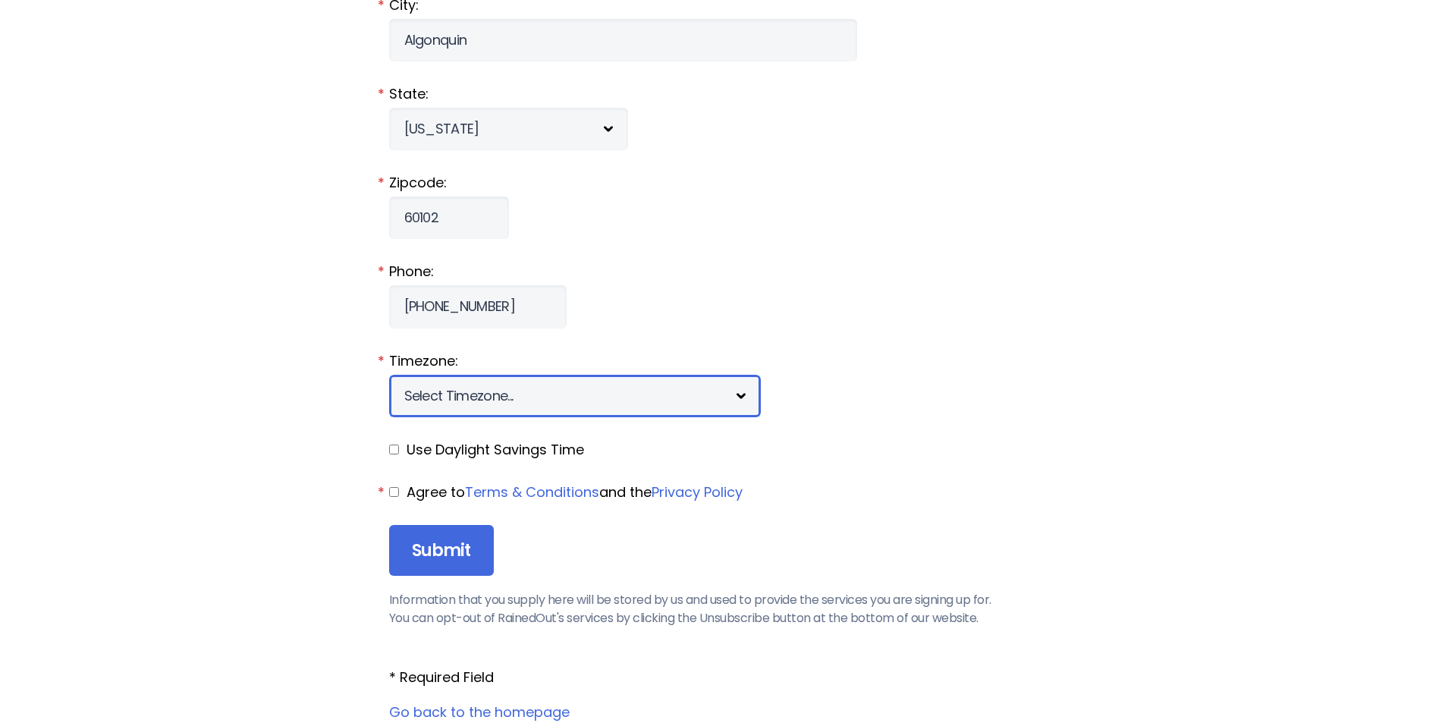
click at [599, 394] on select "Select Timezone... [+12] Marshall Islands [+11] Solomon islands [+10] East Aust…" at bounding box center [575, 396] width 372 height 42
select select "-6"
click at [389, 375] on select "Select Timezone... [+12] Marshall Islands [+11] Solomon islands [+10] East Aust…" at bounding box center [575, 396] width 372 height 42
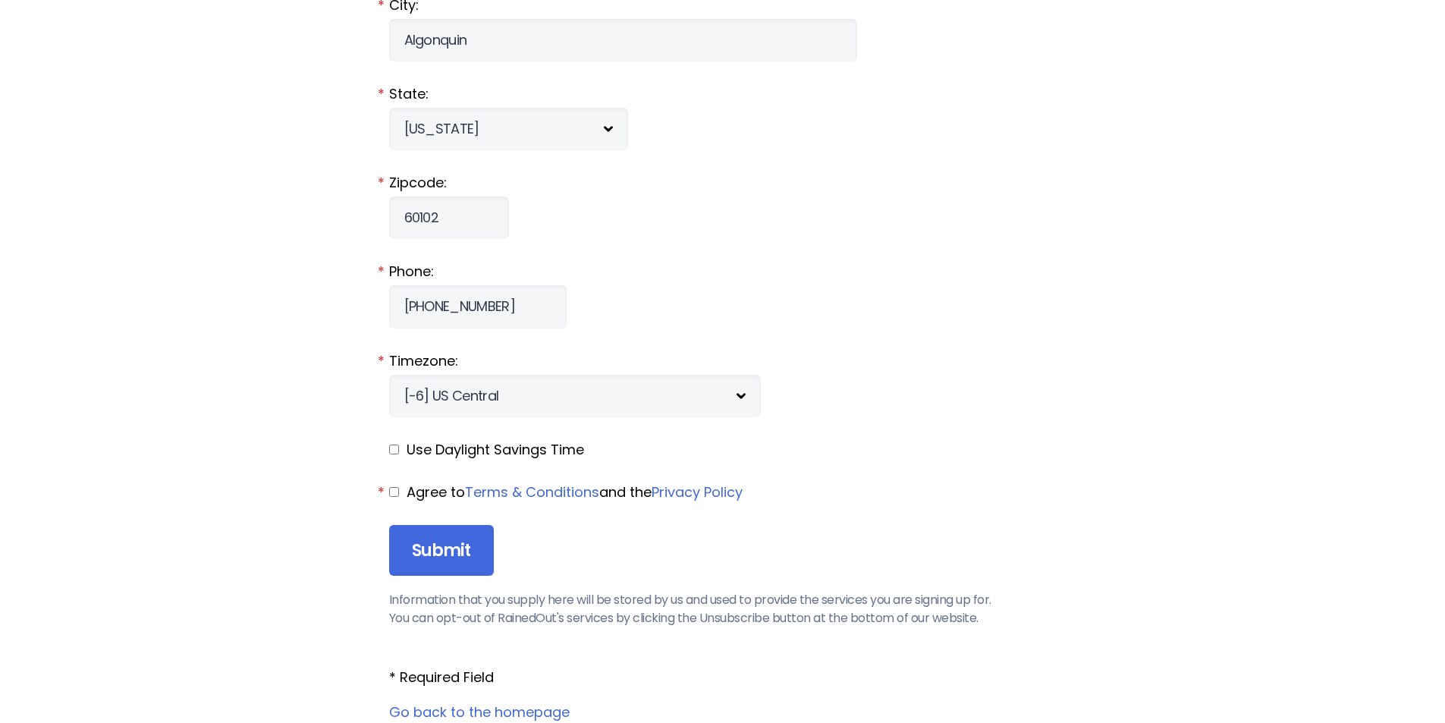
click at [397, 449] on input "checkbox" at bounding box center [394, 449] width 10 height 10
checkbox input "true"
click at [391, 487] on input "checkbox" at bounding box center [394, 492] width 10 height 10
checkbox input "true"
click at [451, 545] on input "Submit" at bounding box center [441, 551] width 105 height 52
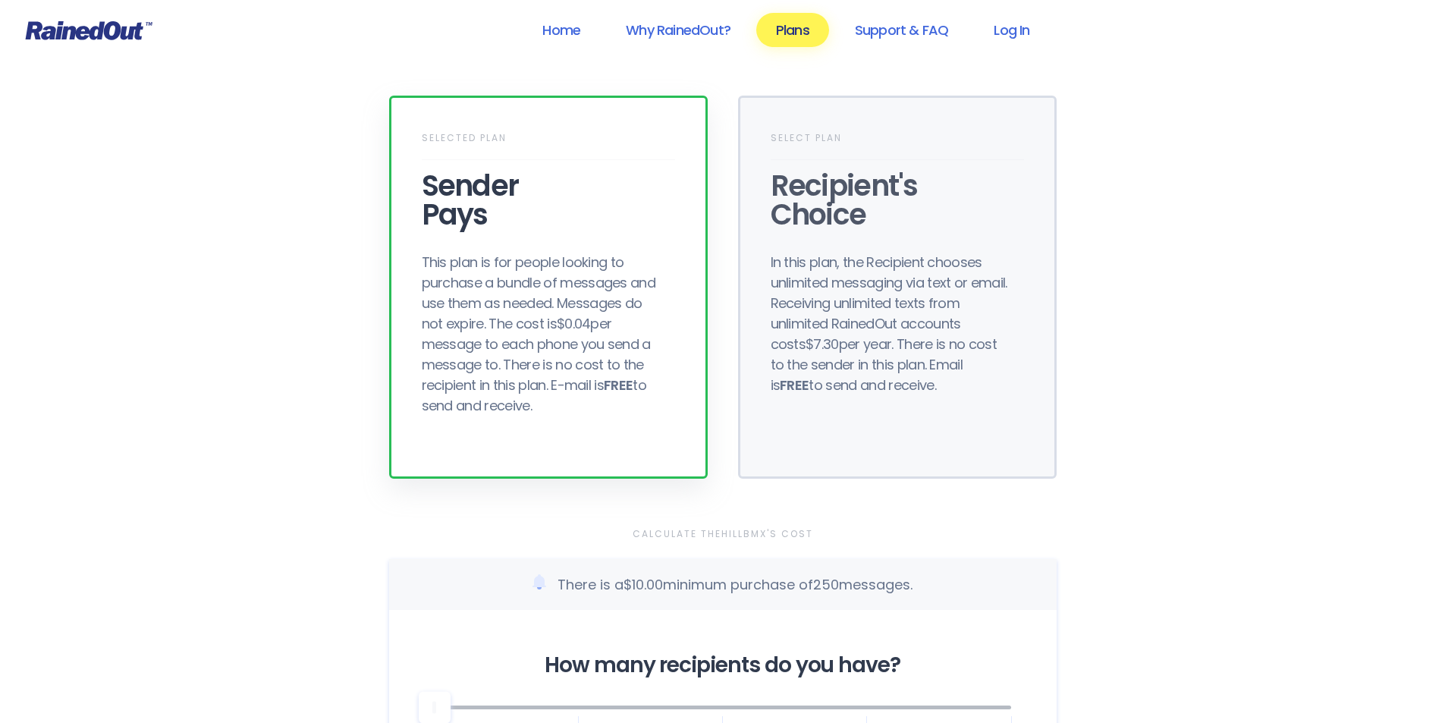
click at [490, 366] on div "This plan is for people looking to purchase a bundle of messages and use them a…" at bounding box center [543, 334] width 243 height 164
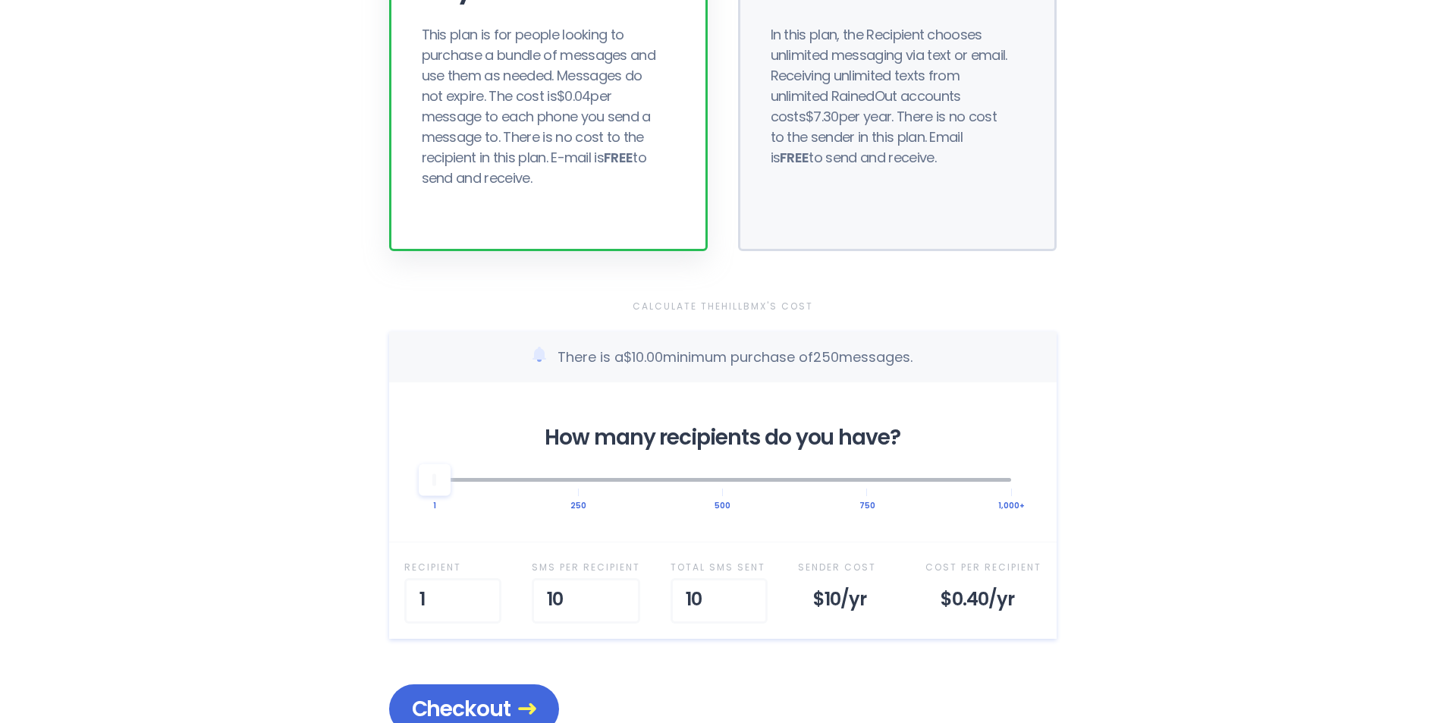
scroll to position [455, 0]
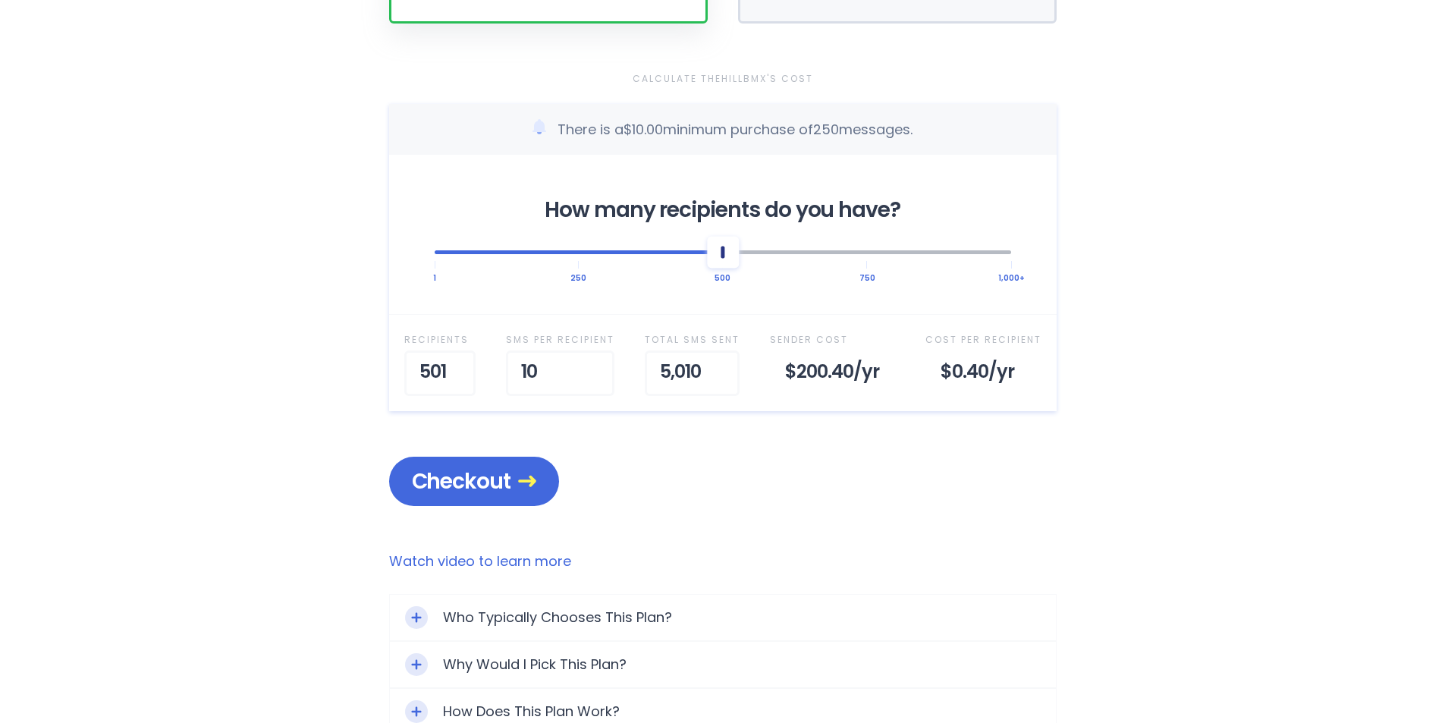
drag, startPoint x: 437, startPoint y: 255, endPoint x: 717, endPoint y: 259, distance: 279.9
click at [717, 259] on div at bounding box center [723, 252] width 32 height 32
drag, startPoint x: 718, startPoint y: 259, endPoint x: 631, endPoint y: 265, distance: 86.6
click at [630, 265] on div at bounding box center [636, 252] width 32 height 32
click at [492, 479] on span "Checkout" at bounding box center [474, 481] width 124 height 27
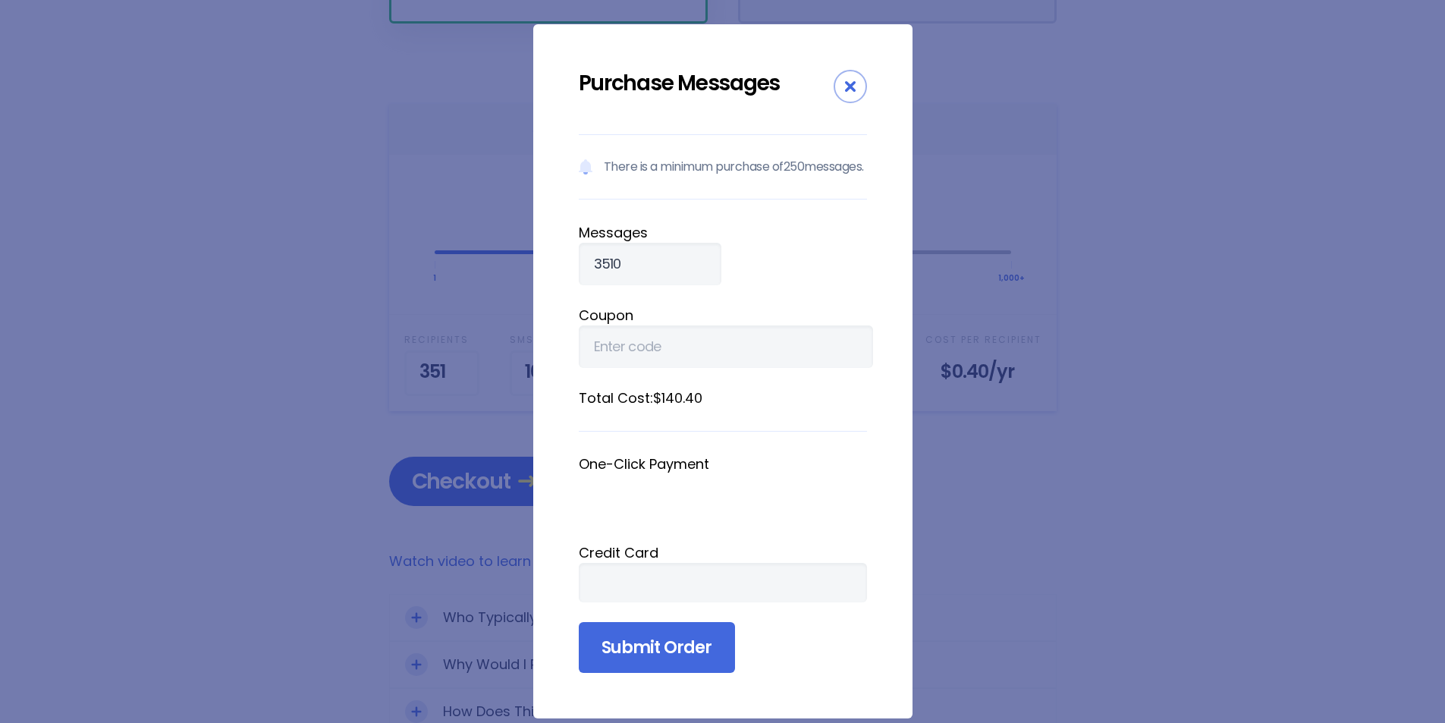
click at [846, 80] on div "Close" at bounding box center [850, 86] width 33 height 33
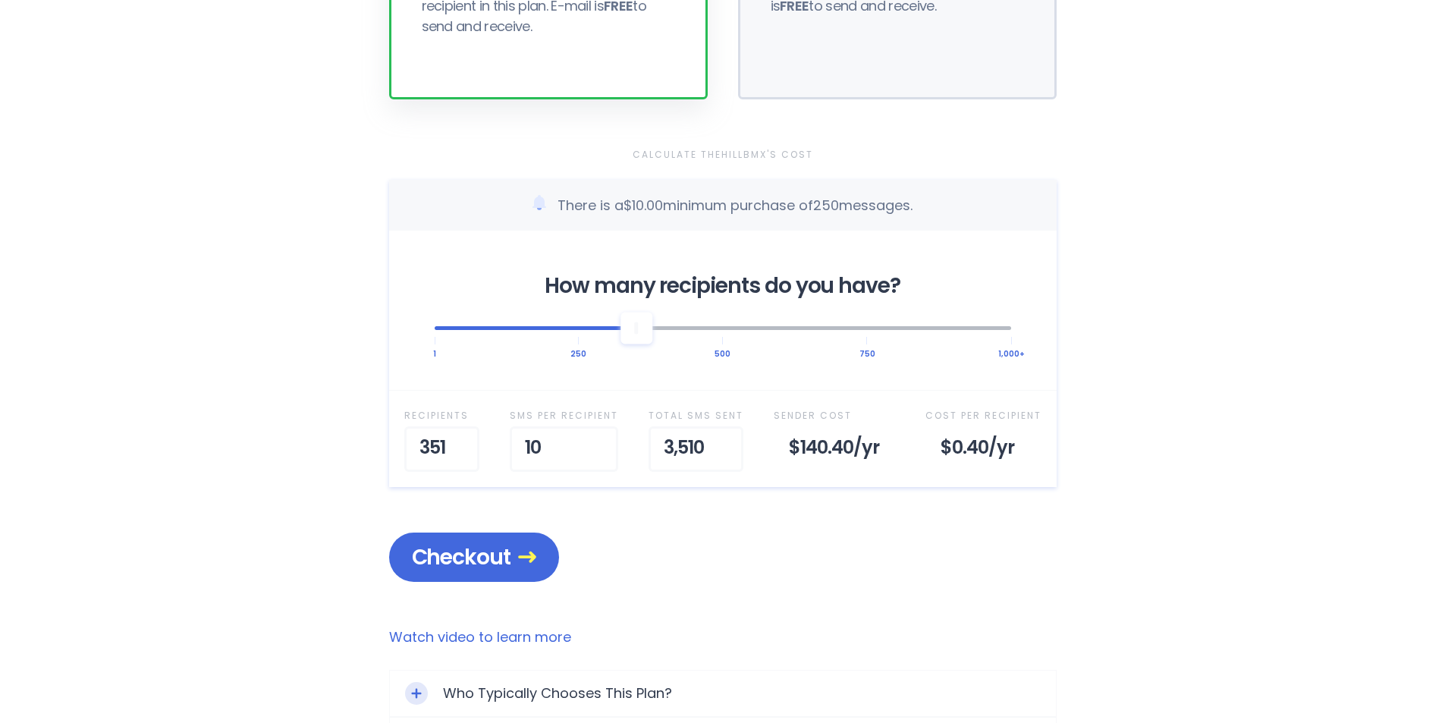
scroll to position [0, 0]
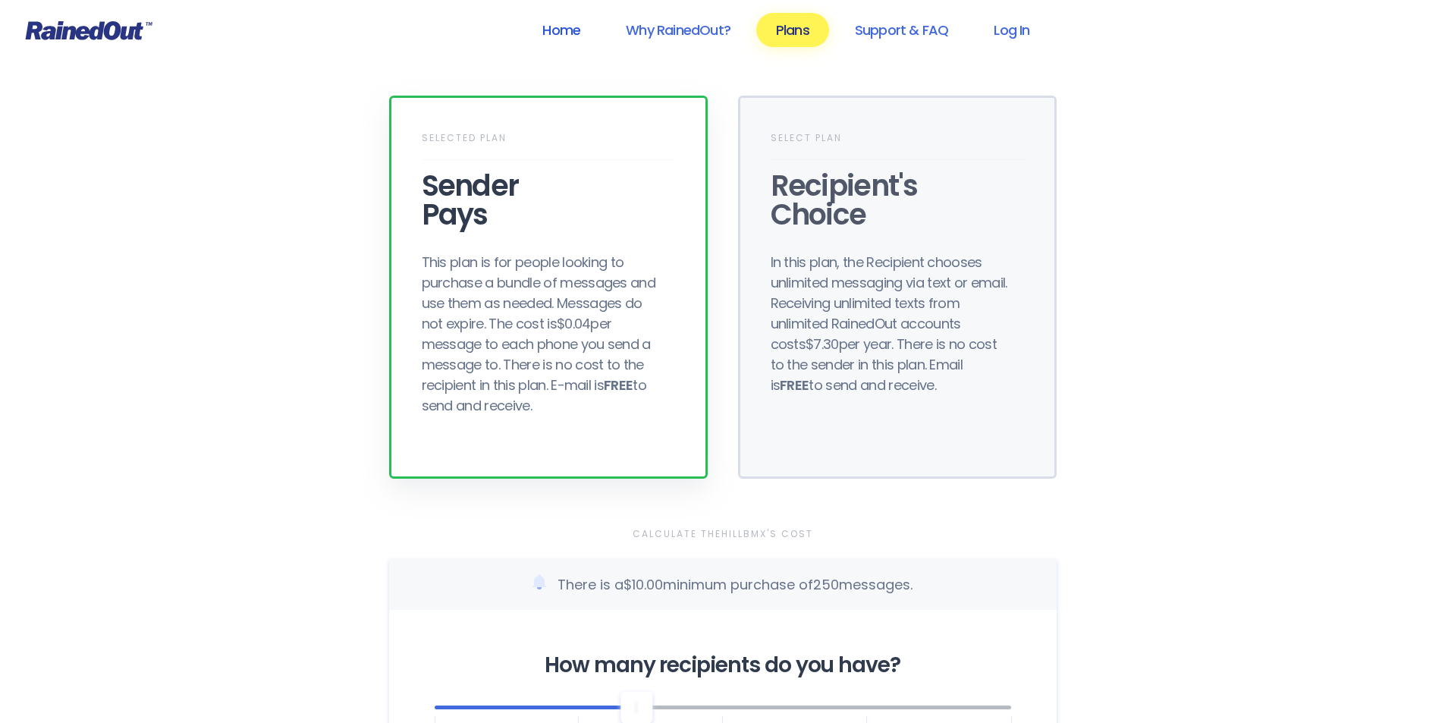
click at [561, 32] on link "Home" at bounding box center [561, 30] width 77 height 34
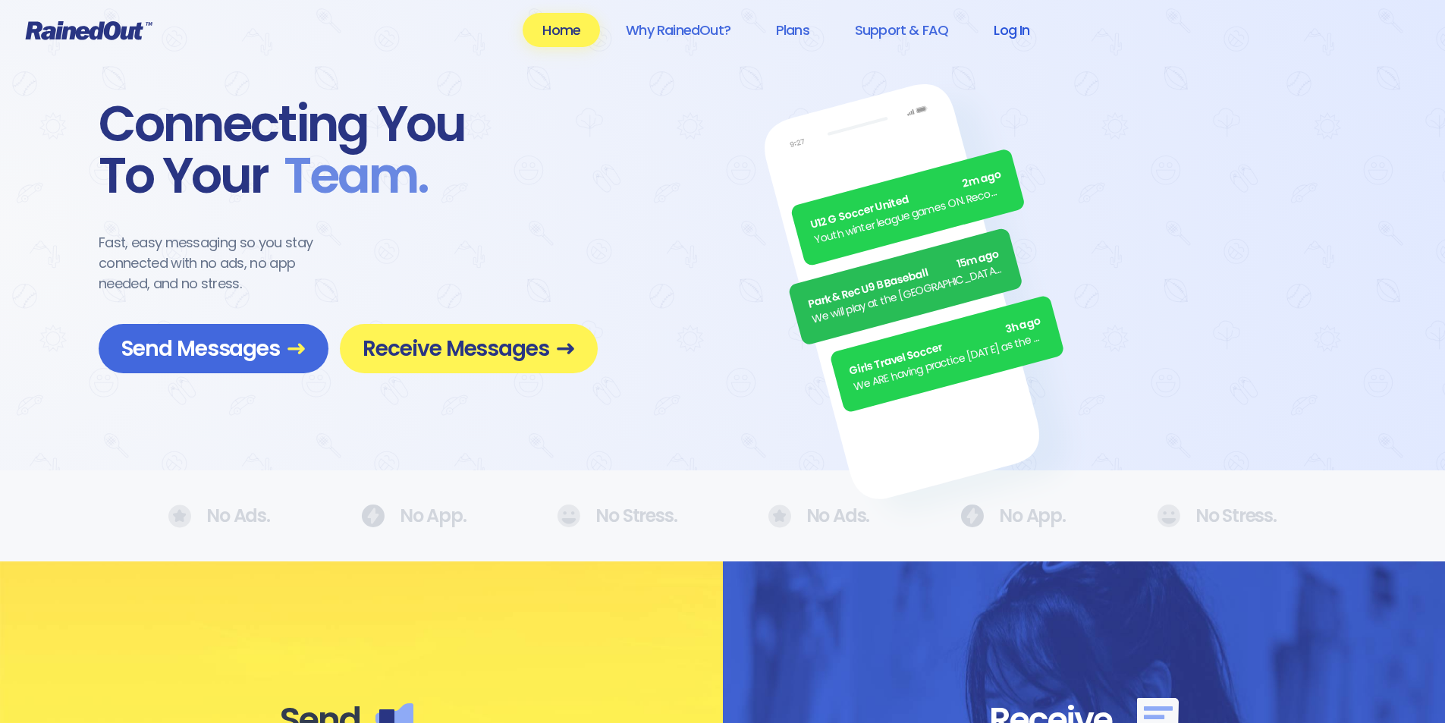
click at [1023, 20] on link "Log In" at bounding box center [1011, 30] width 75 height 34
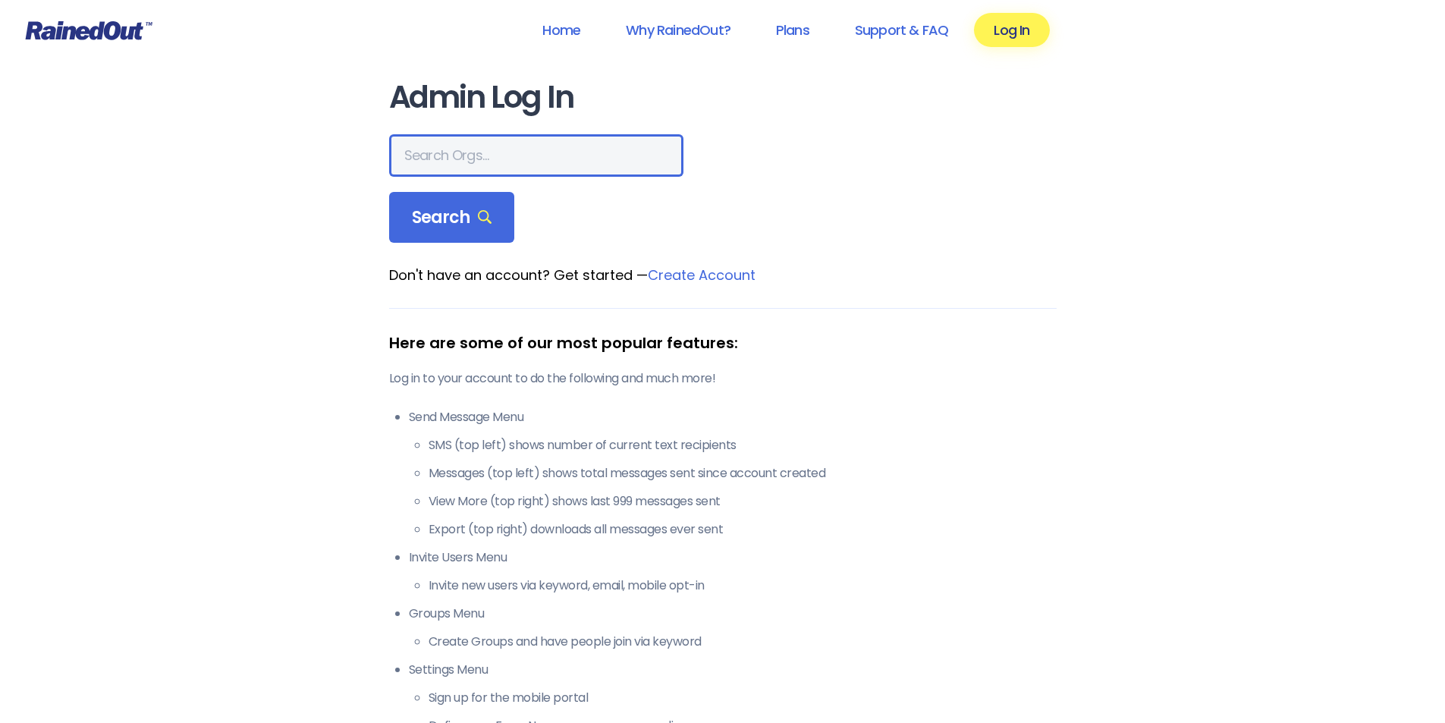
click at [460, 143] on input "text" at bounding box center [536, 155] width 294 height 42
type input "thehillbmx"
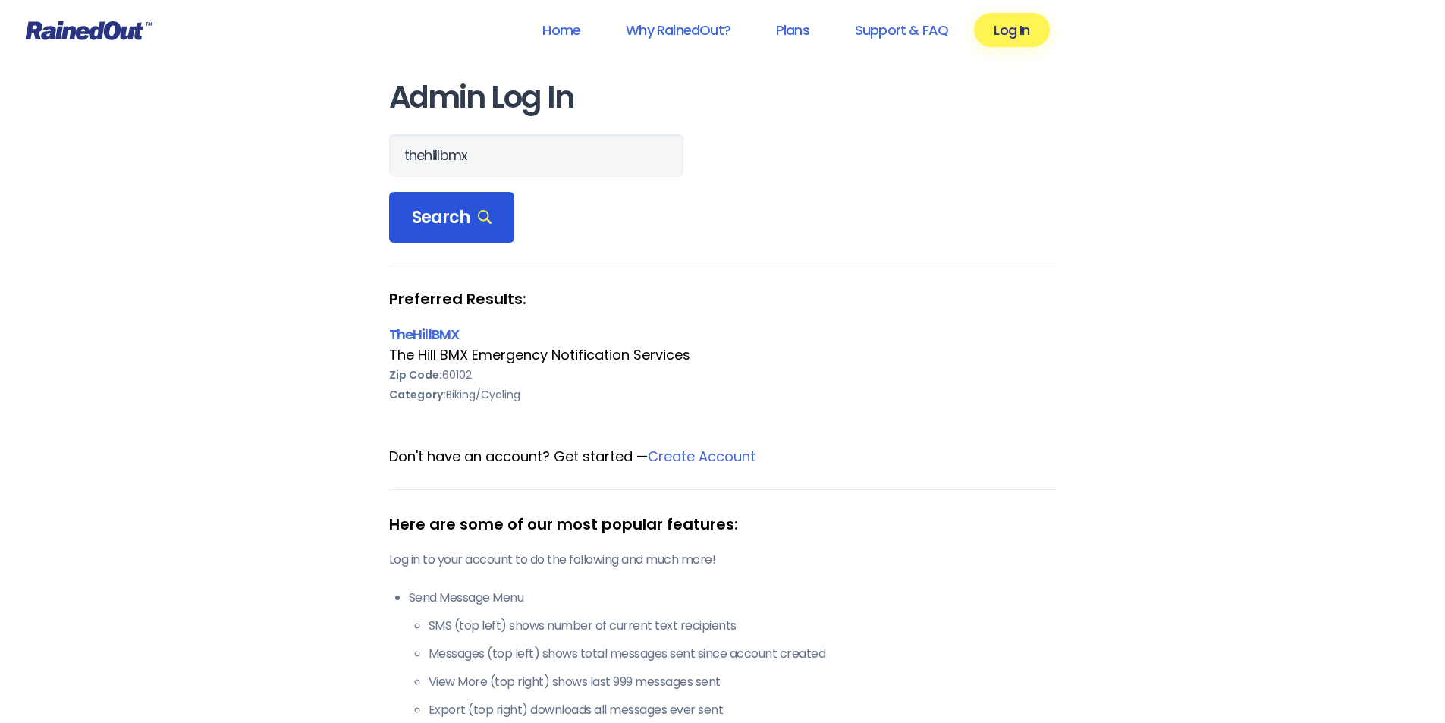
click at [466, 228] on span "Search" at bounding box center [452, 217] width 80 height 21
click at [428, 329] on link "TheHillBMX" at bounding box center [424, 334] width 71 height 19
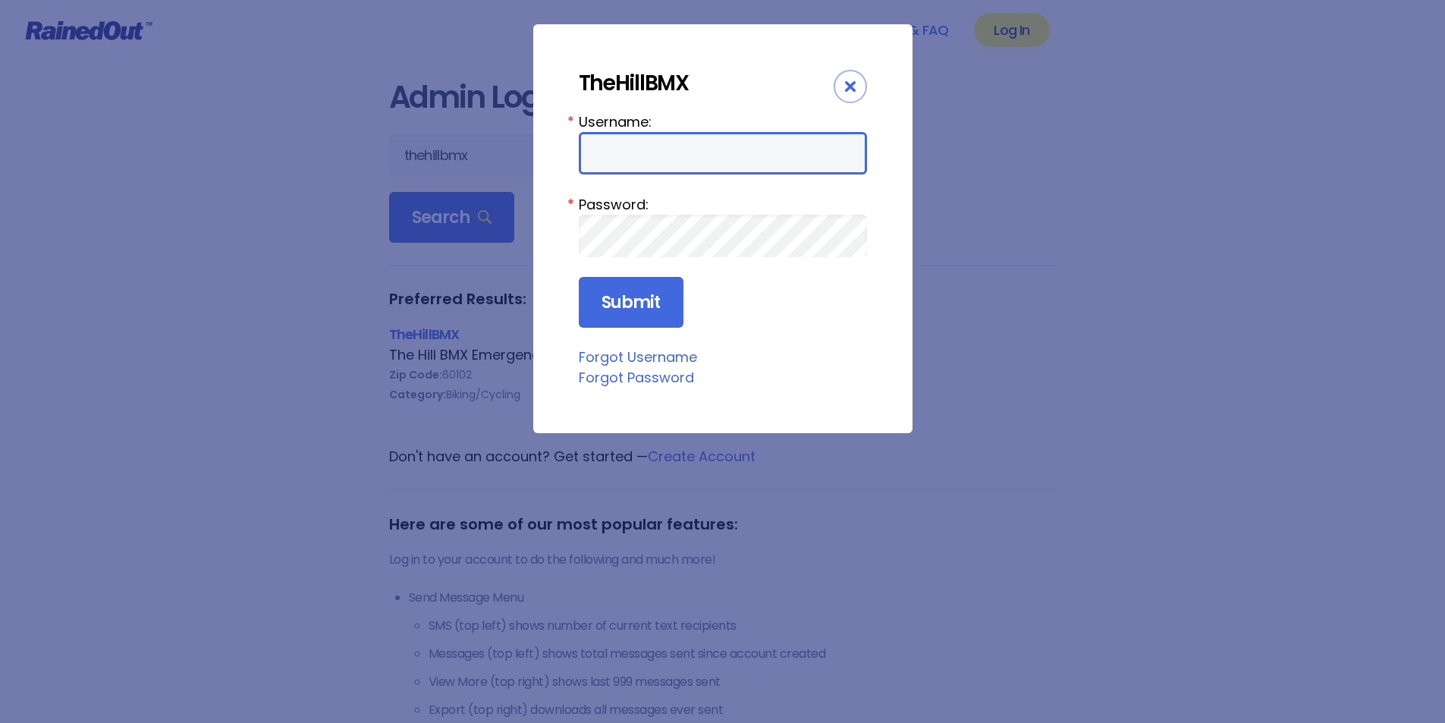
click at [611, 146] on input "Username:" at bounding box center [723, 153] width 288 height 42
type input "TheHillBMX"
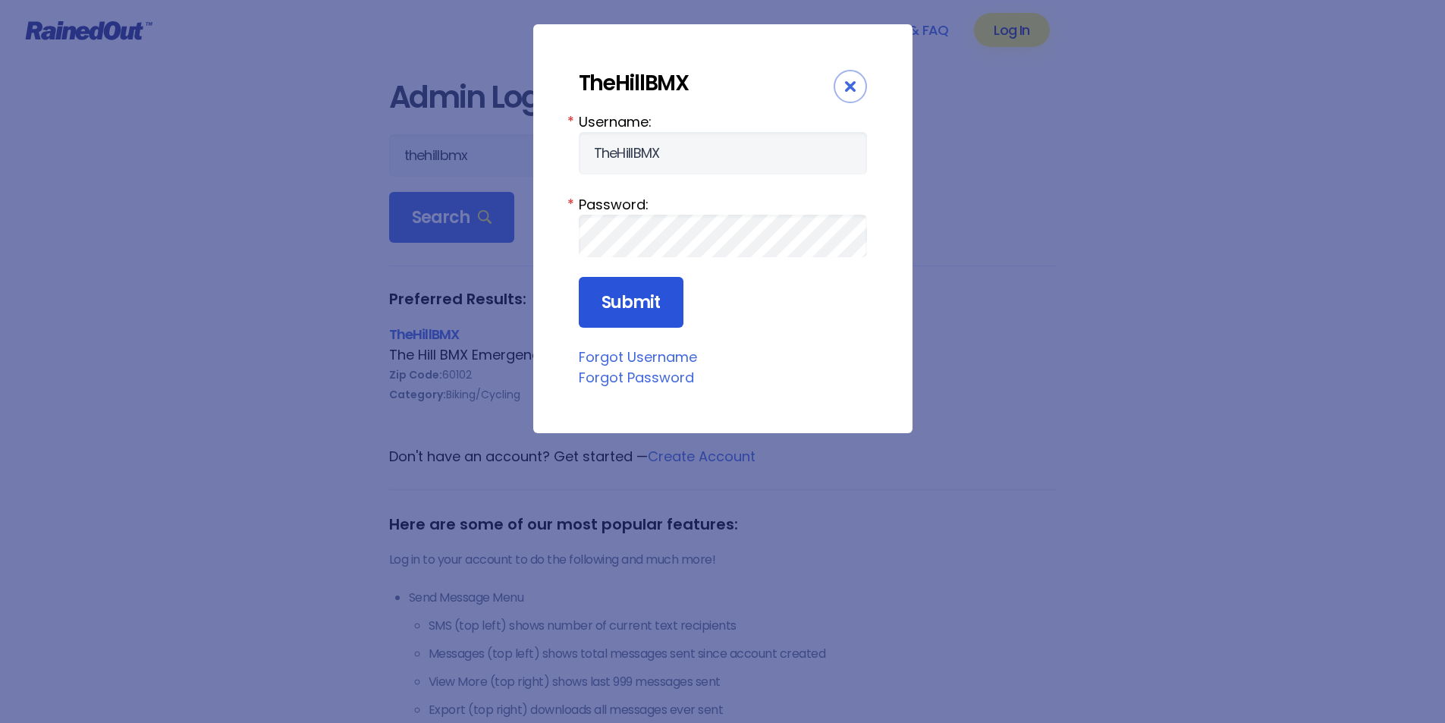
click at [629, 312] on input "Submit" at bounding box center [631, 303] width 105 height 52
